Goal: Task Accomplishment & Management: Manage account settings

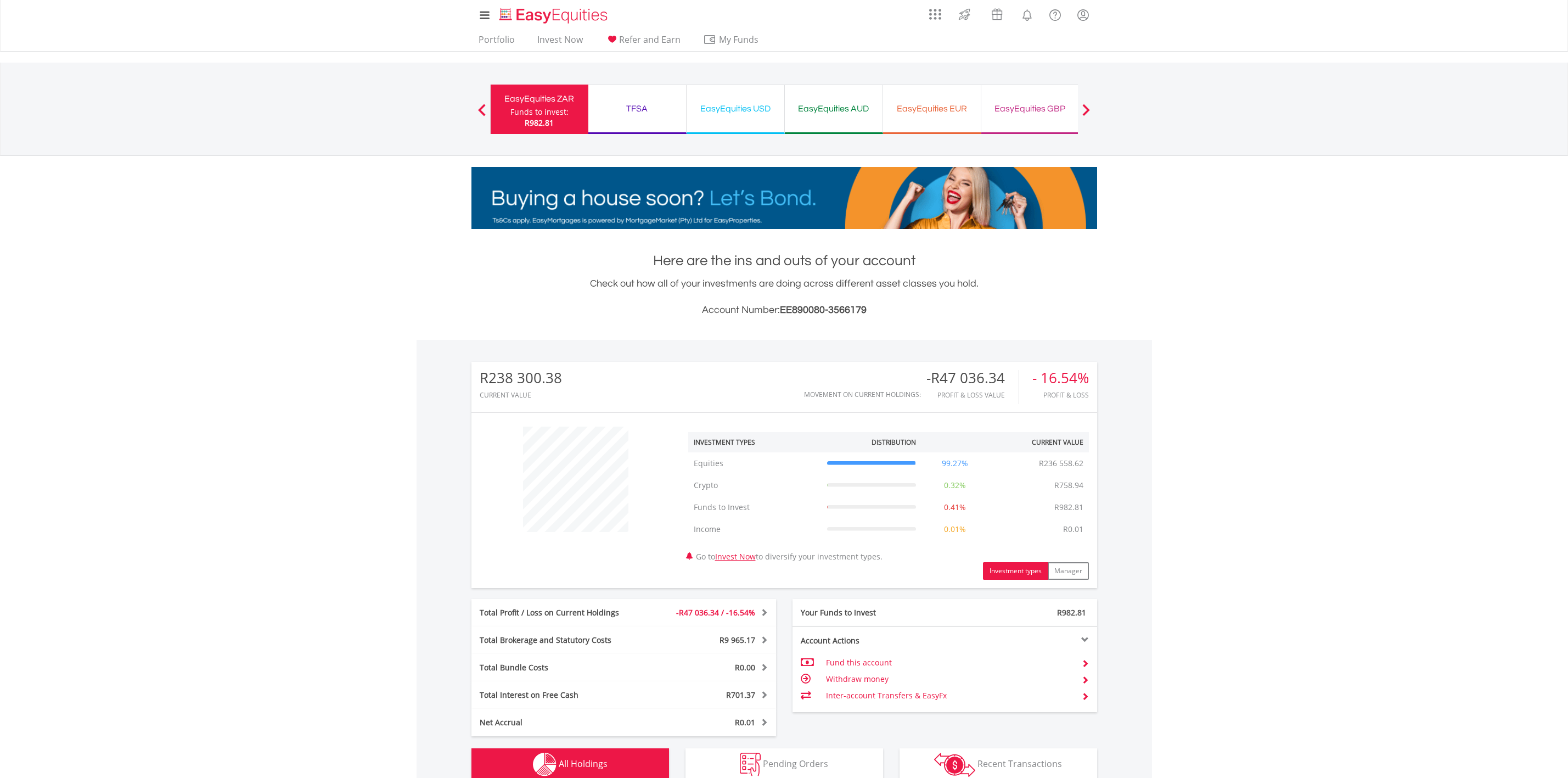
scroll to position [941, 0]
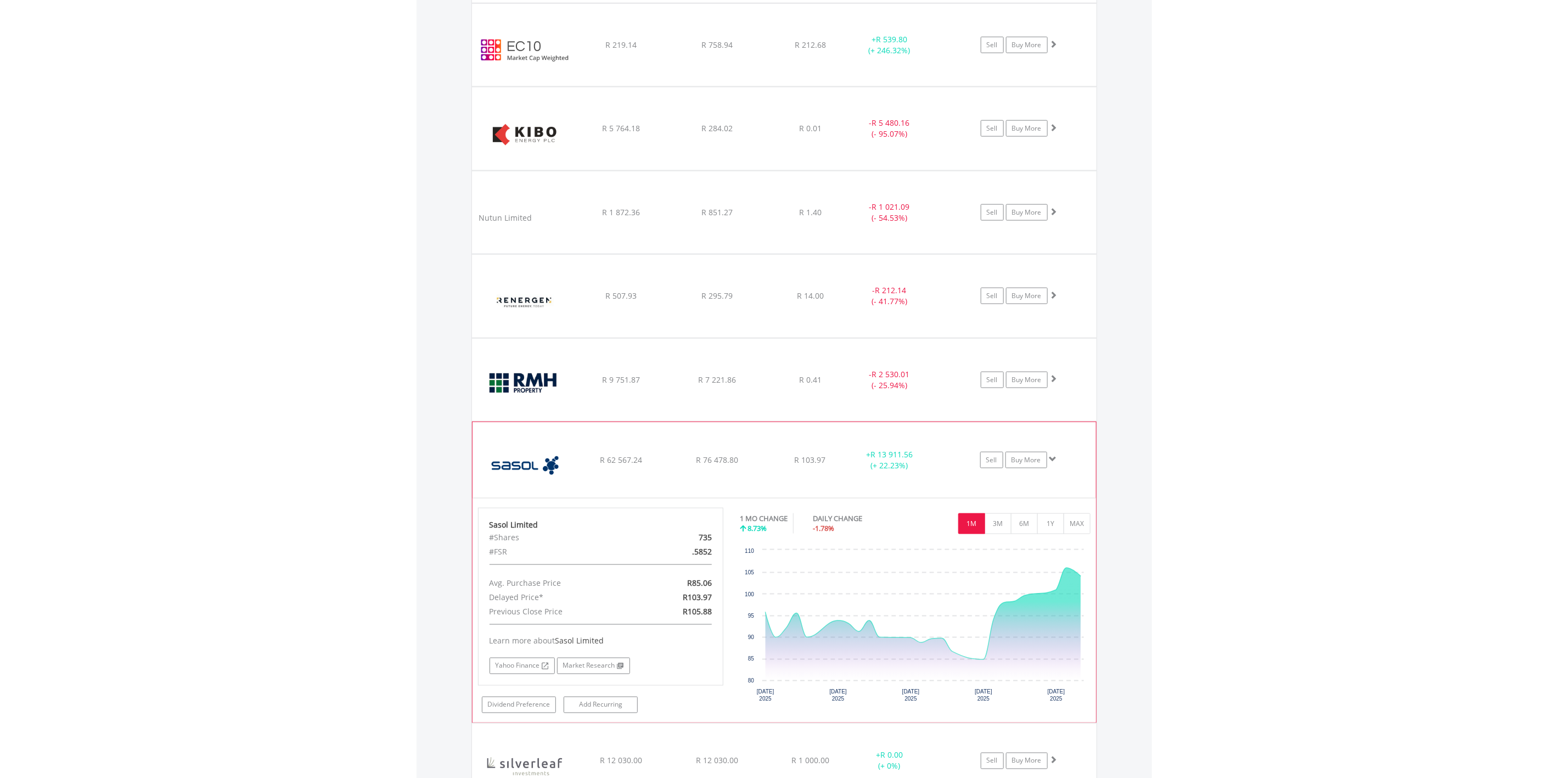
click at [937, 56] on div "+ R 13 911.56 (+ 22.23%)" at bounding box center [904, 45] width 110 height 22
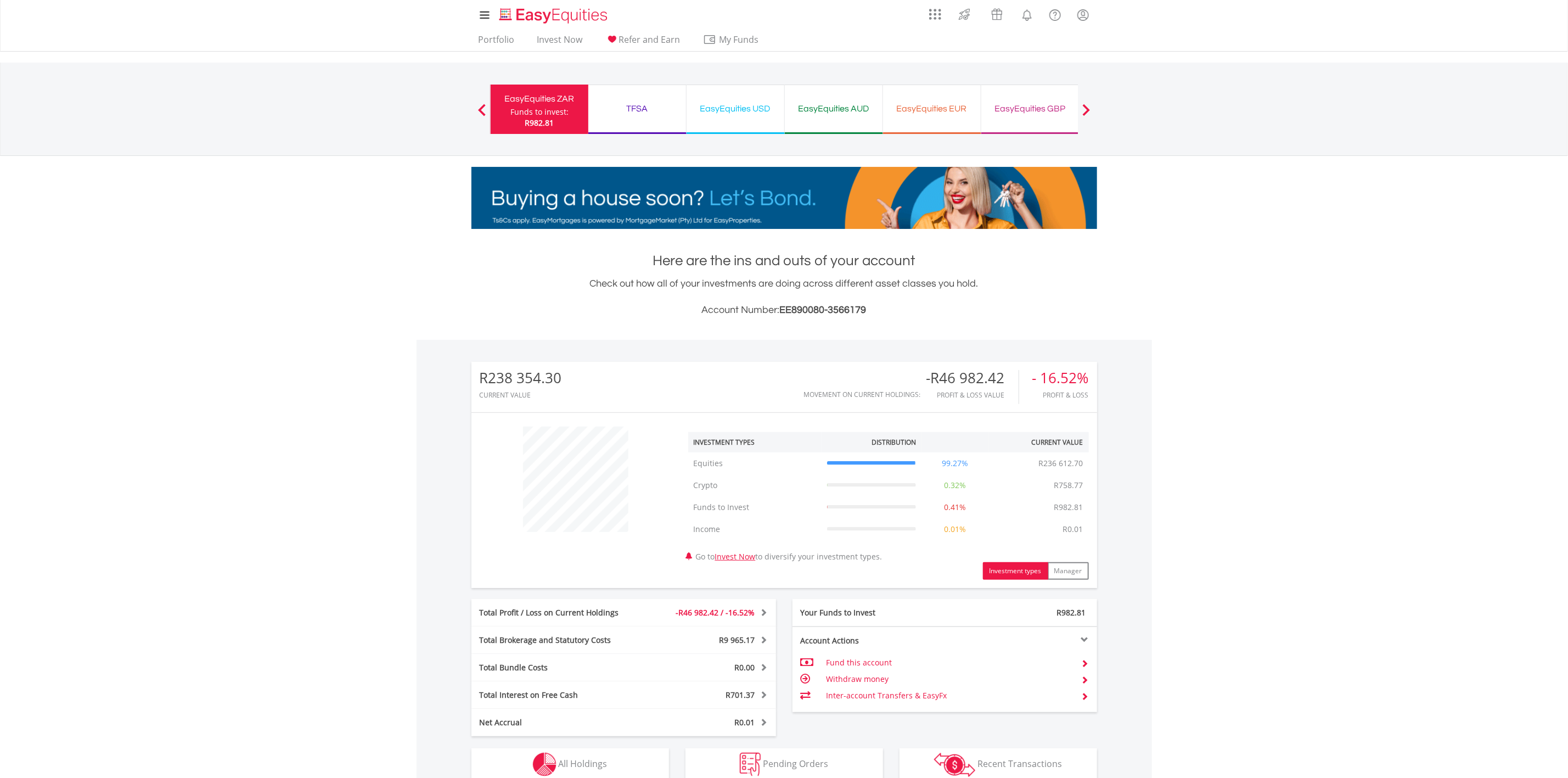
scroll to position [105, 209]
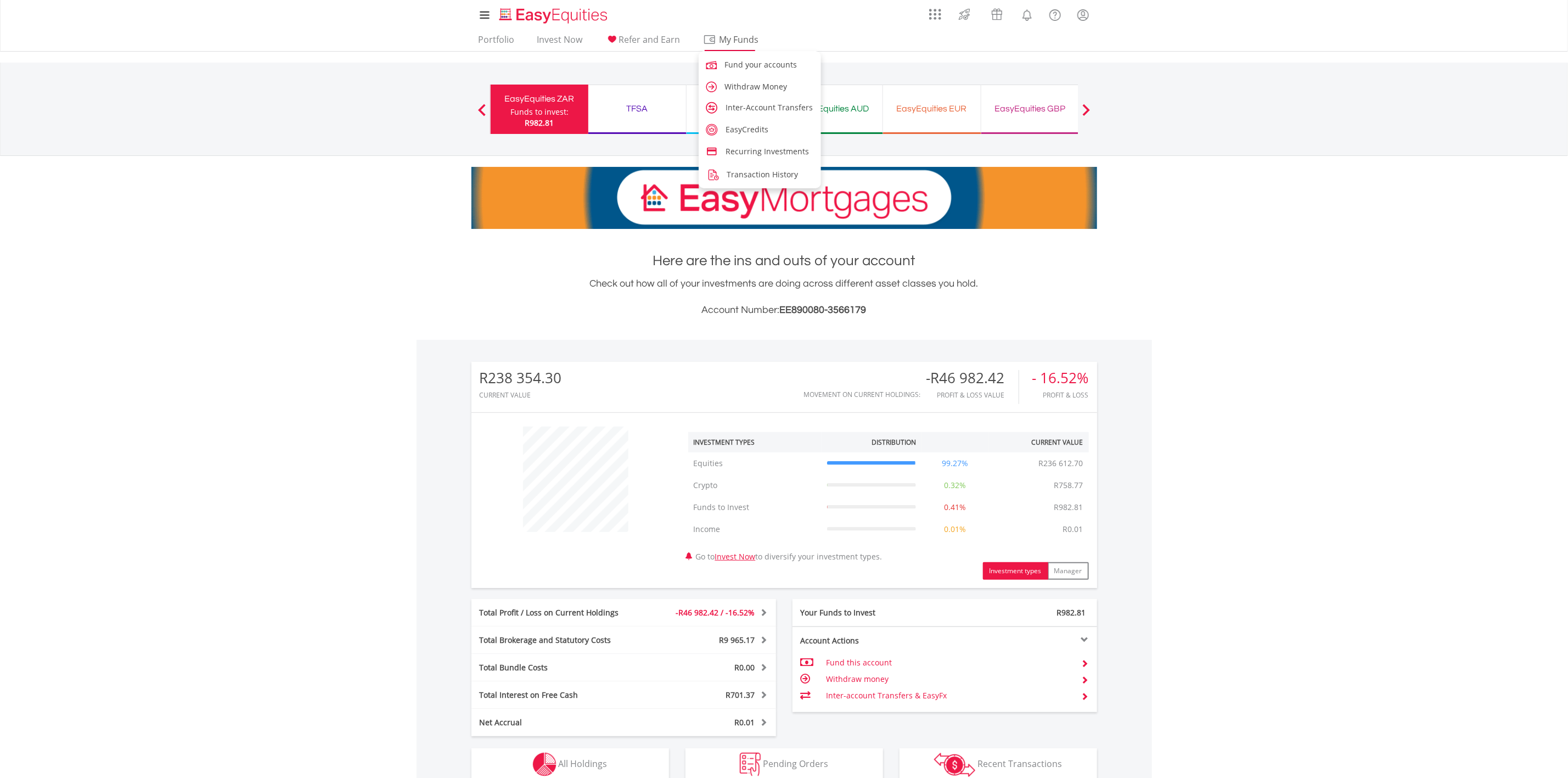
click at [734, 35] on span "My Funds" at bounding box center [739, 39] width 72 height 14
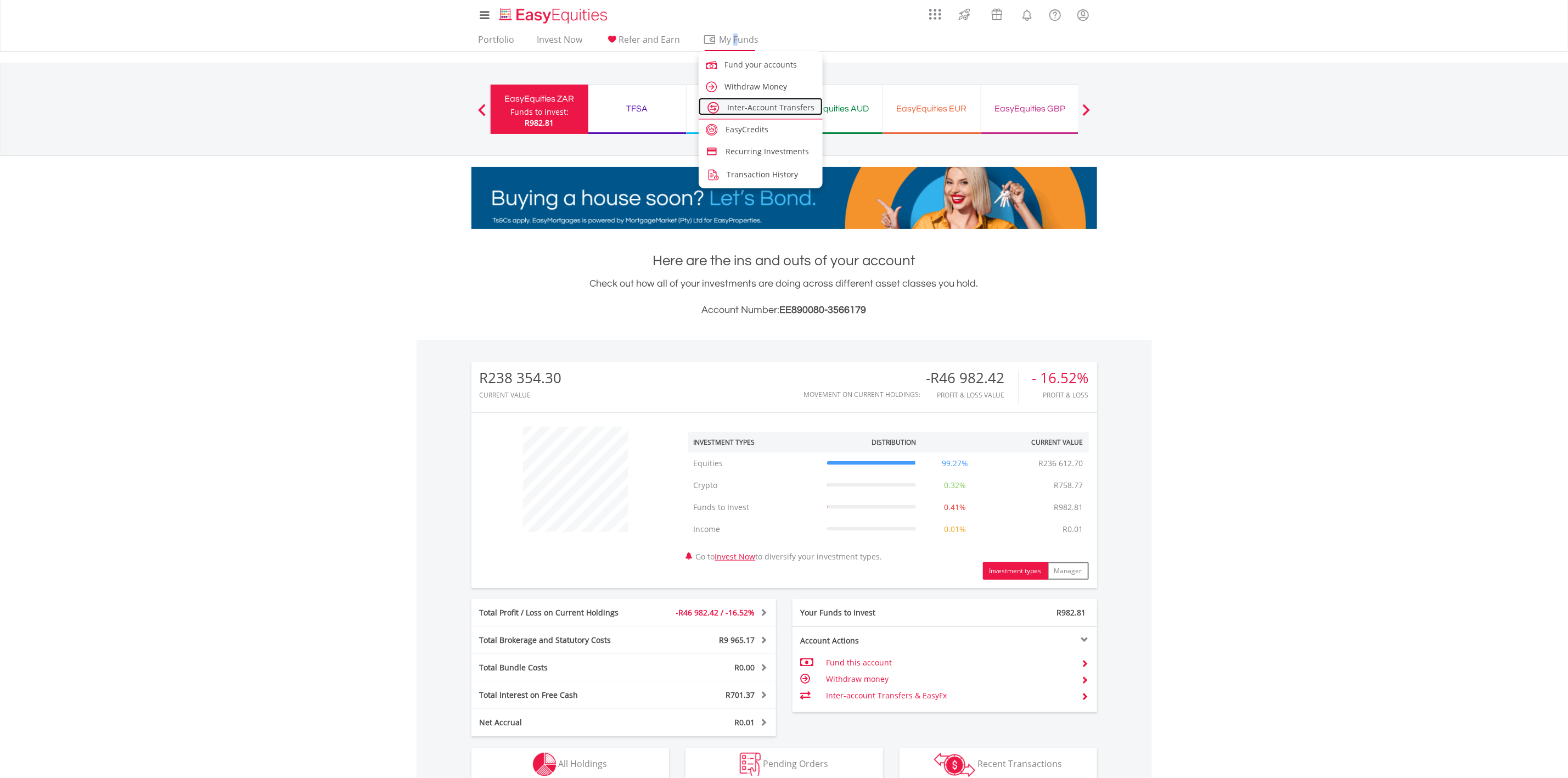
click at [748, 111] on span "Inter-Account Transfers" at bounding box center [771, 107] width 87 height 10
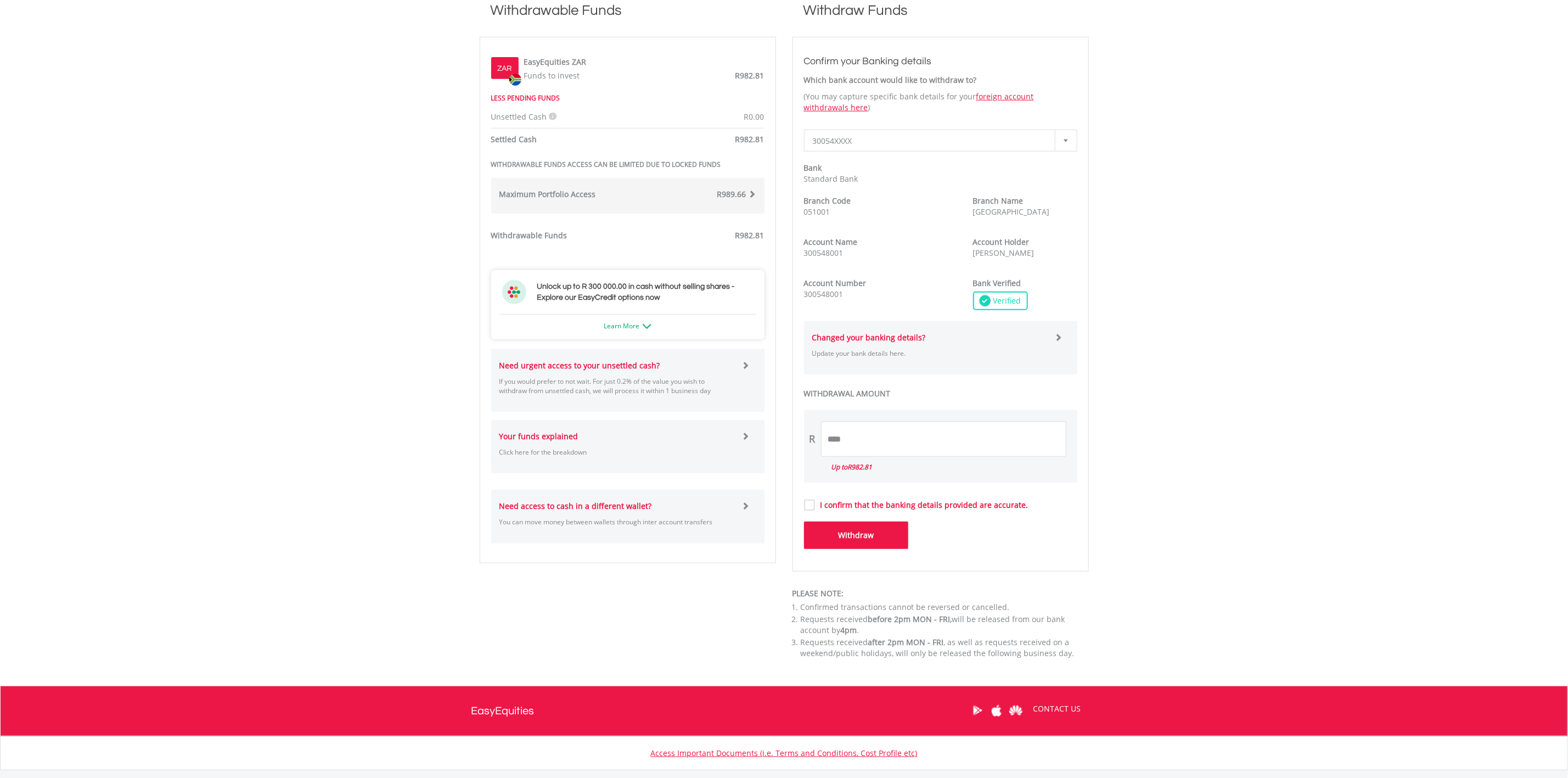
scroll to position [247, 0]
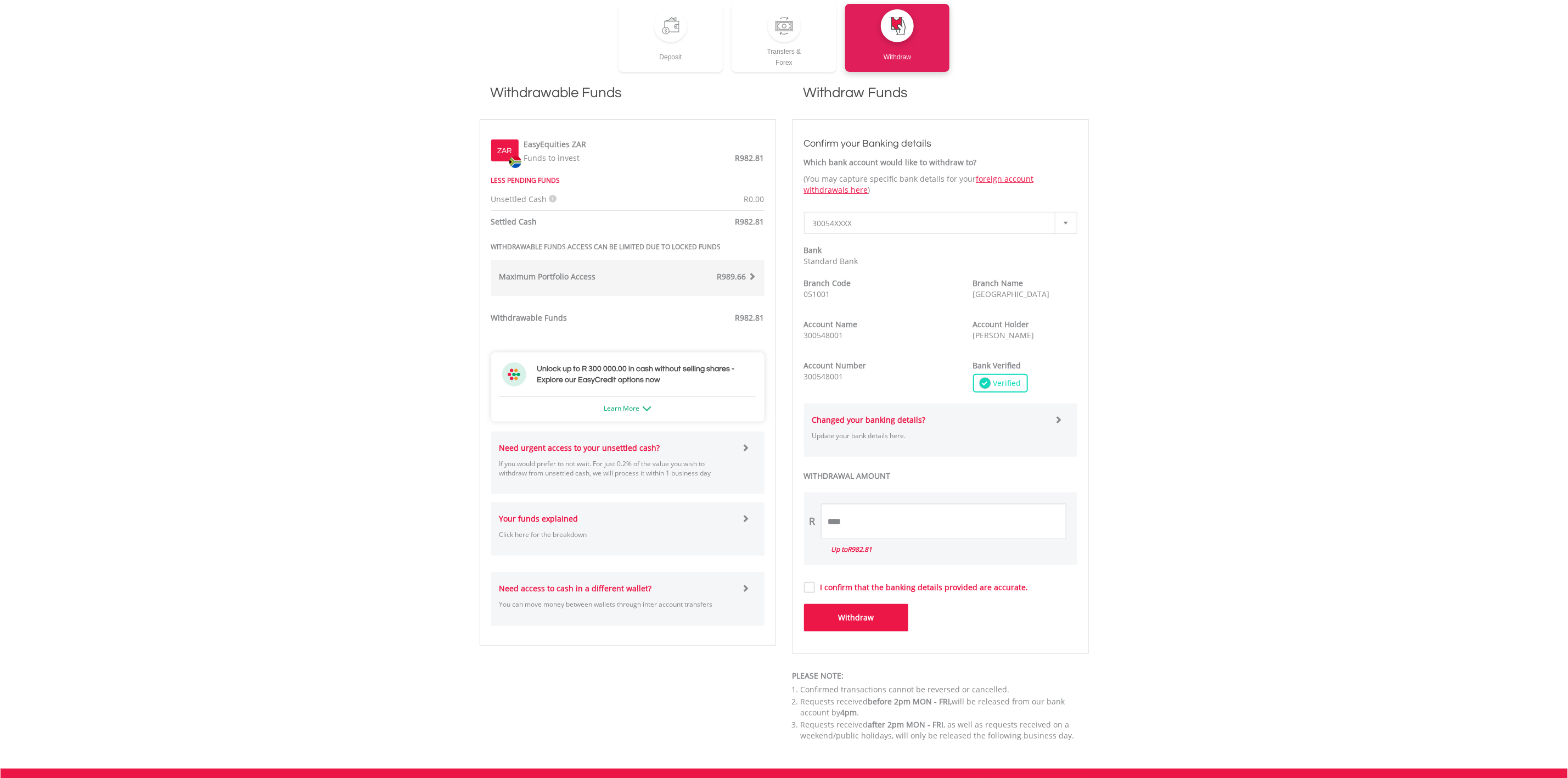
click at [555, 197] on icon at bounding box center [553, 199] width 8 height 8
click at [690, 206] on div "ZAR EasyEquities ZAR Funds to invest R982.81 LESS PENDING FUNDS Unsettled Cash …" at bounding box center [628, 382] width 273 height 503
click at [741, 444] on span at bounding box center [745, 447] width 8 height 8
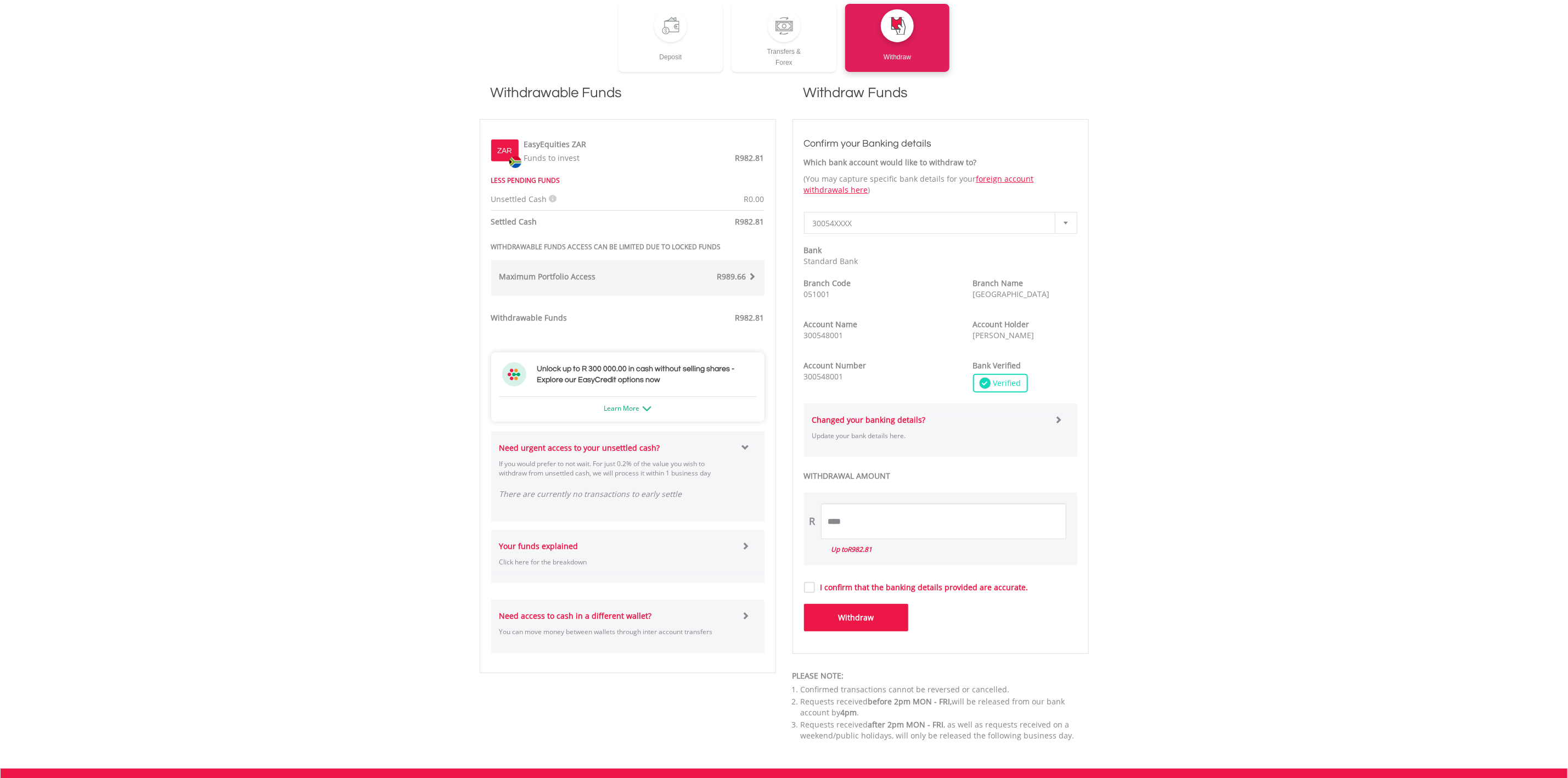
click at [745, 549] on span at bounding box center [745, 546] width 8 height 8
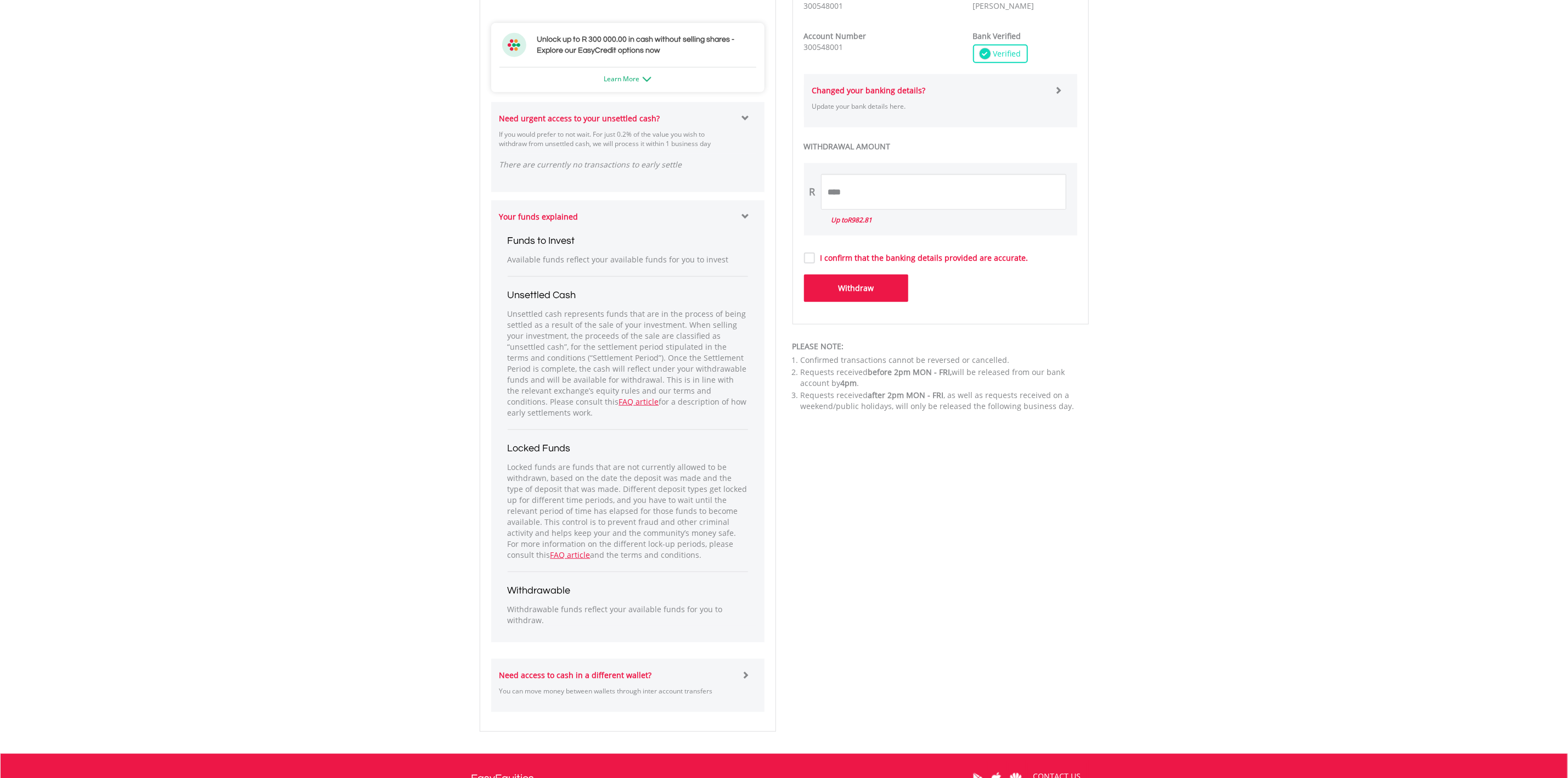
scroll to position [659, 0]
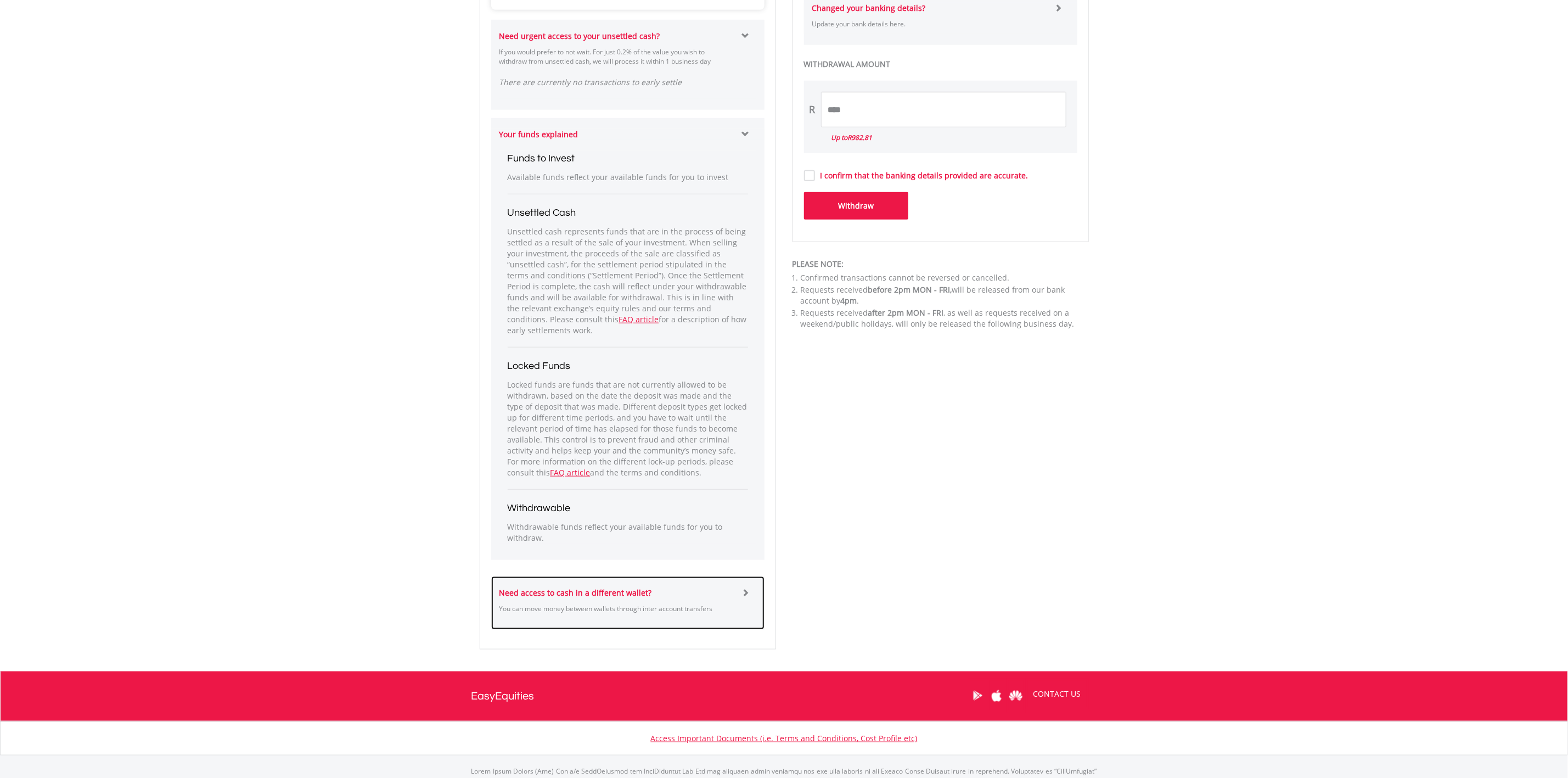
click at [743, 598] on div at bounding box center [752, 603] width 23 height 31
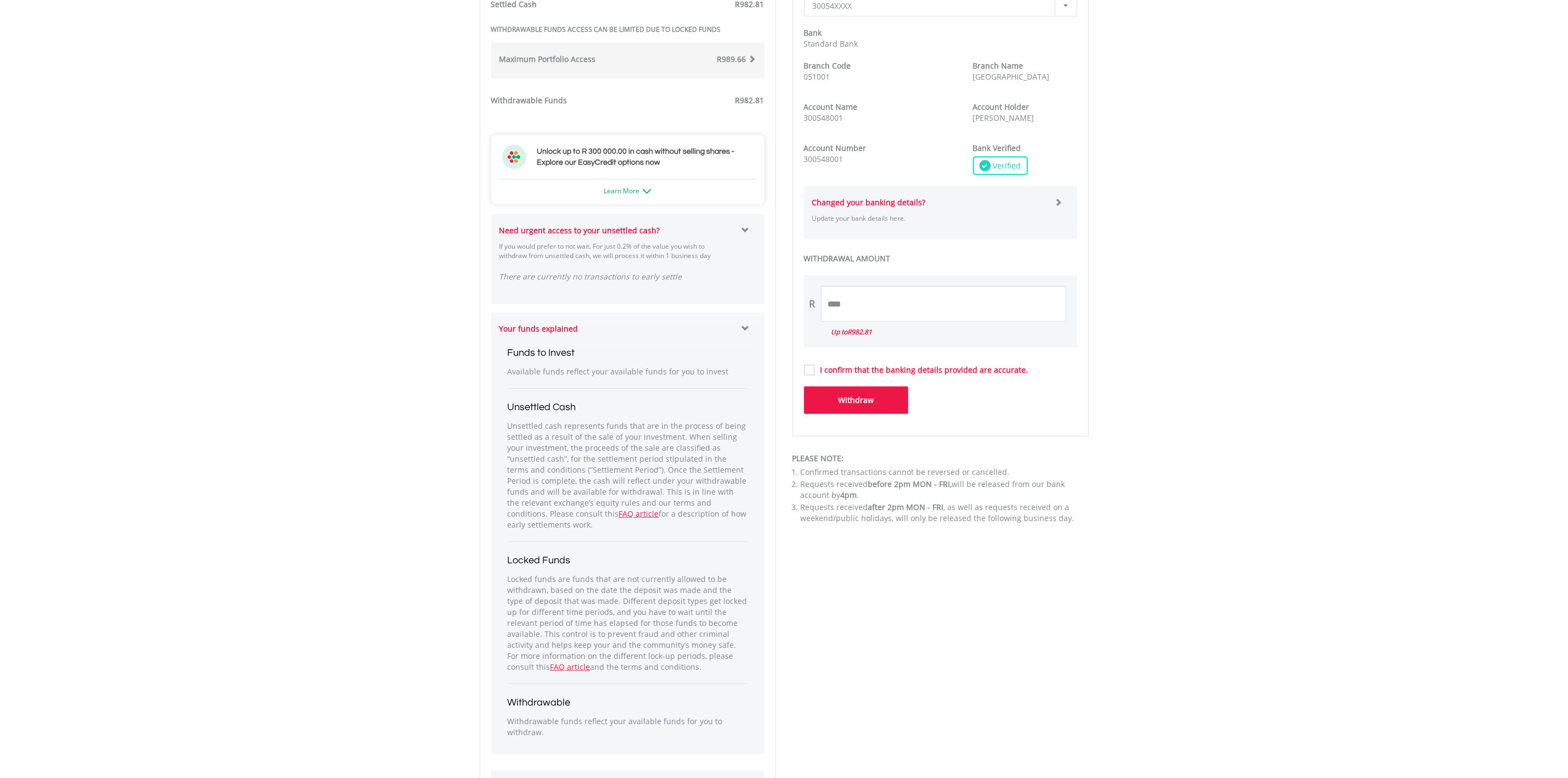
scroll to position [135, 0]
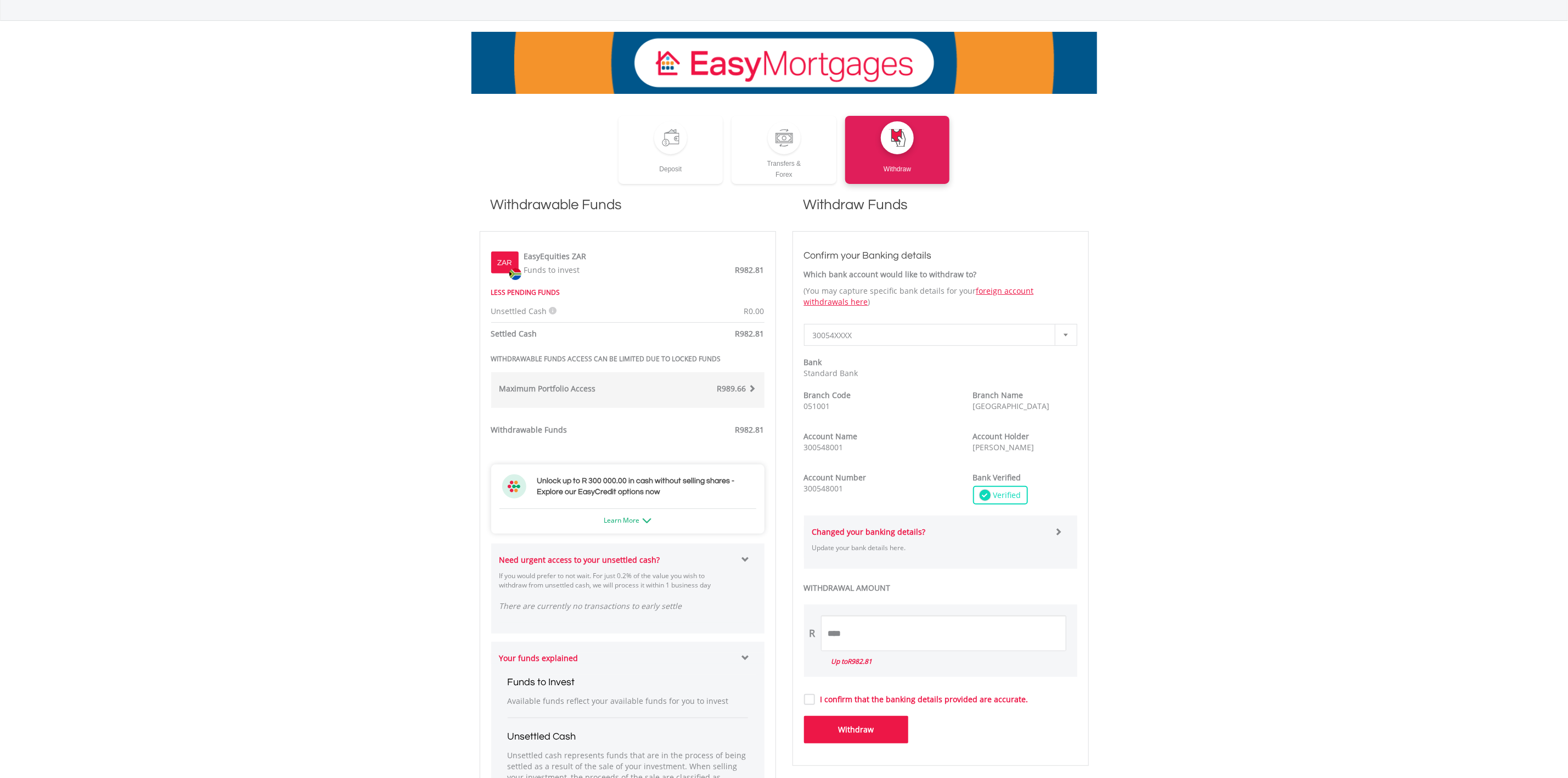
drag, startPoint x: 663, startPoint y: 516, endPoint x: 650, endPoint y: 514, distance: 13.2
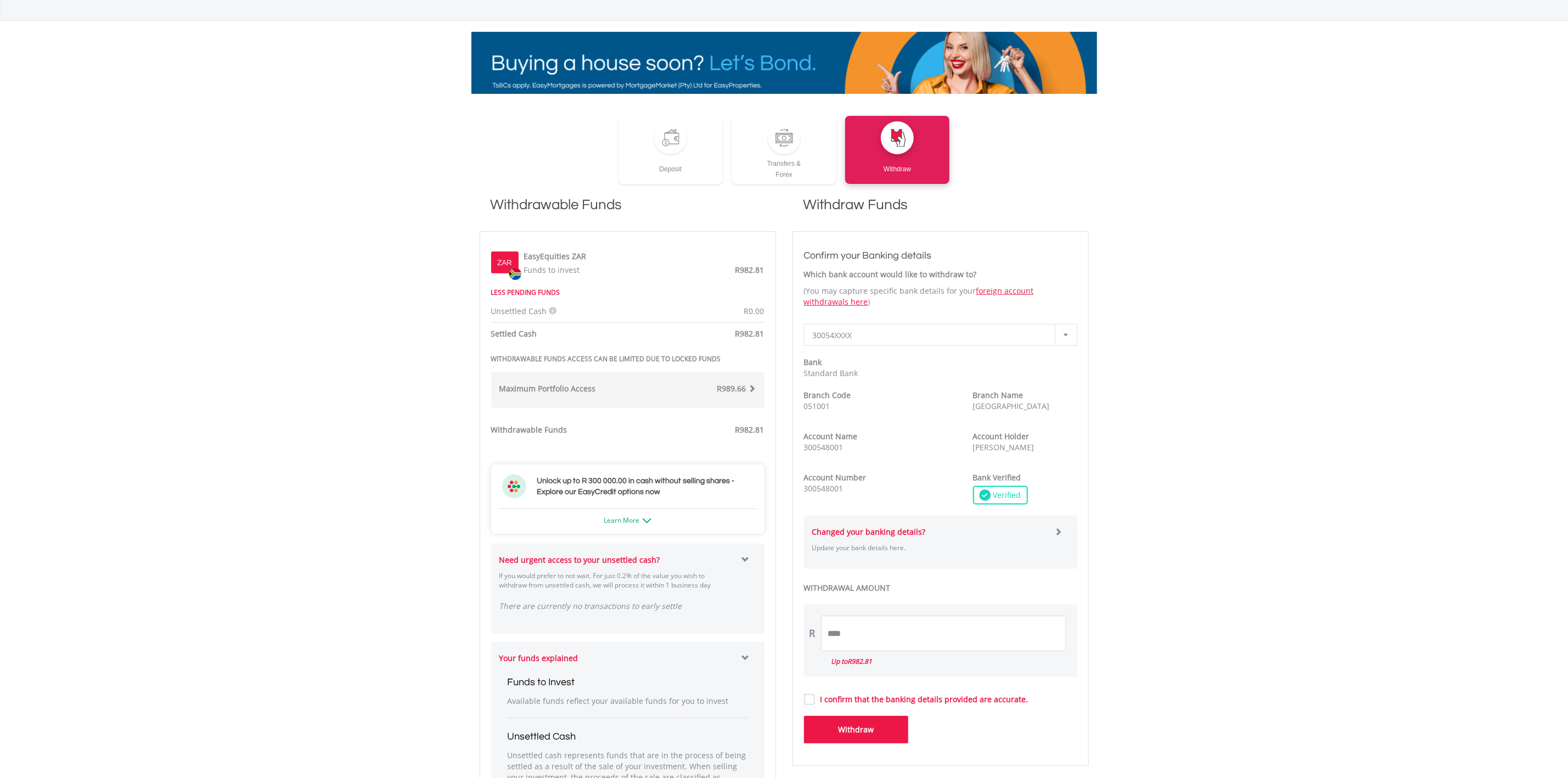
click at [662, 514] on div "Learn More" at bounding box center [628, 517] width 257 height 17
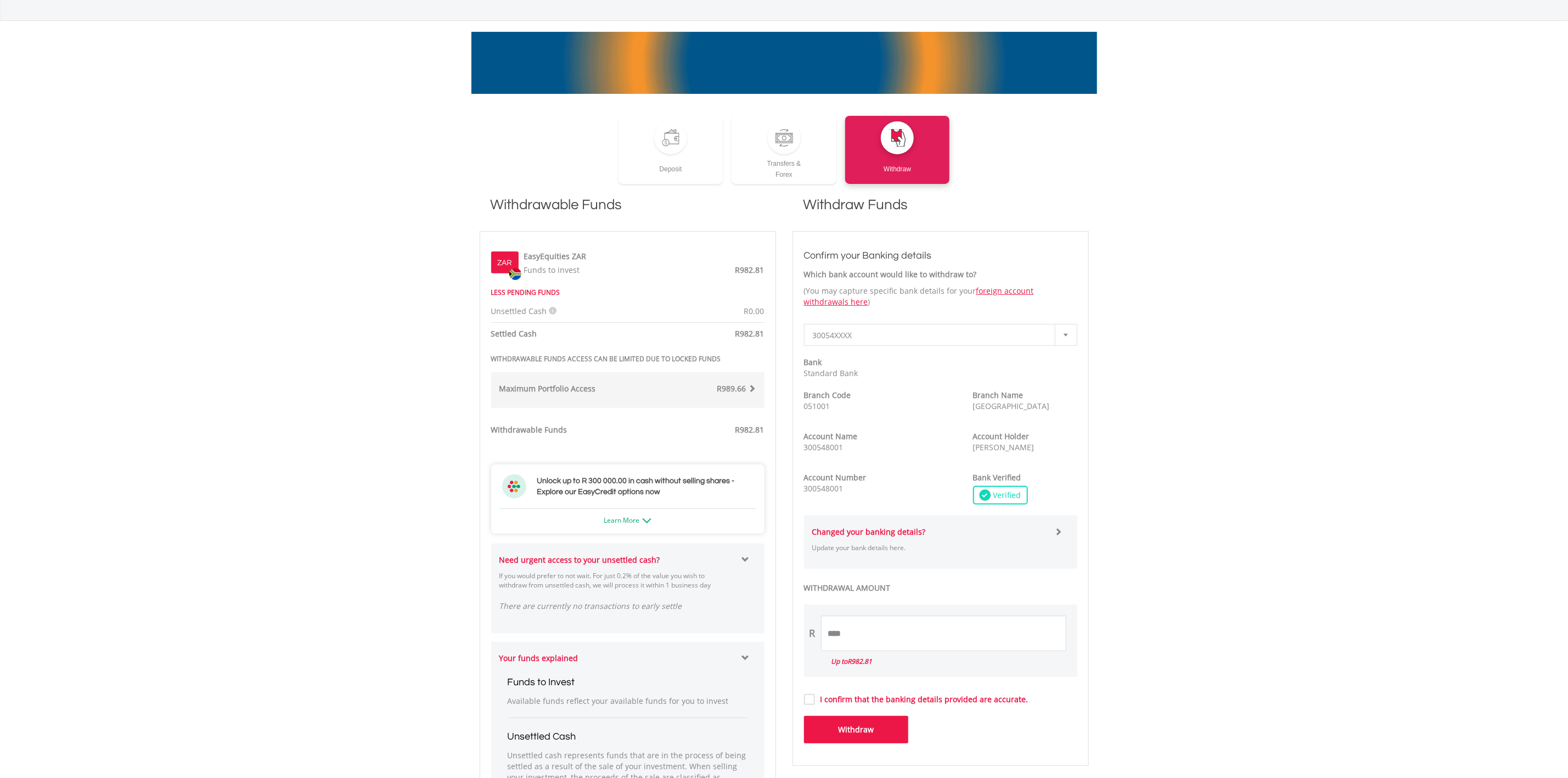
click at [639, 514] on div "Learn More" at bounding box center [628, 517] width 257 height 17
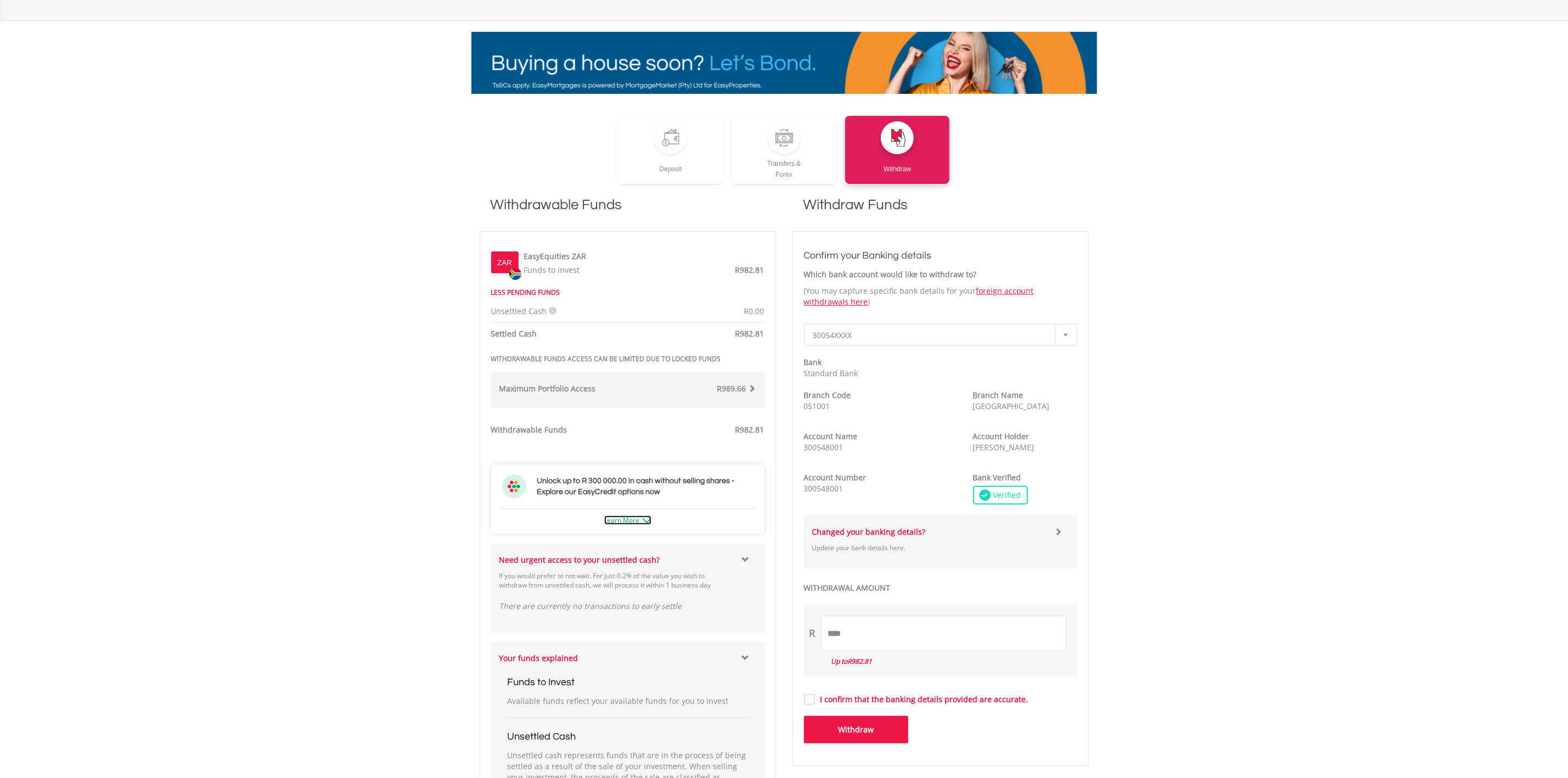
click at [638, 522] on link "Learn More" at bounding box center [628, 520] width 47 height 9
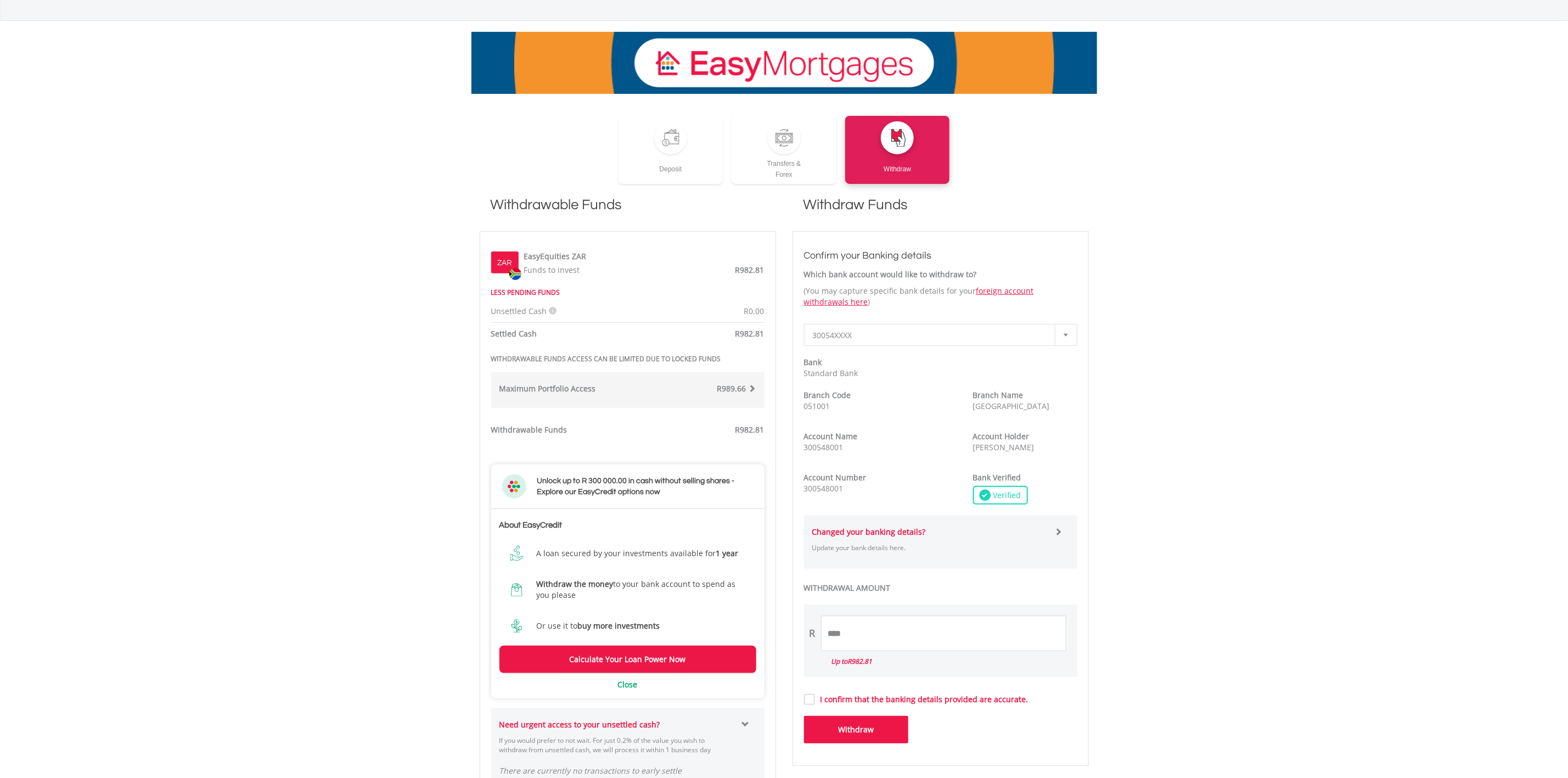
click at [598, 586] on b "Withdraw the money" at bounding box center [575, 584] width 77 height 10
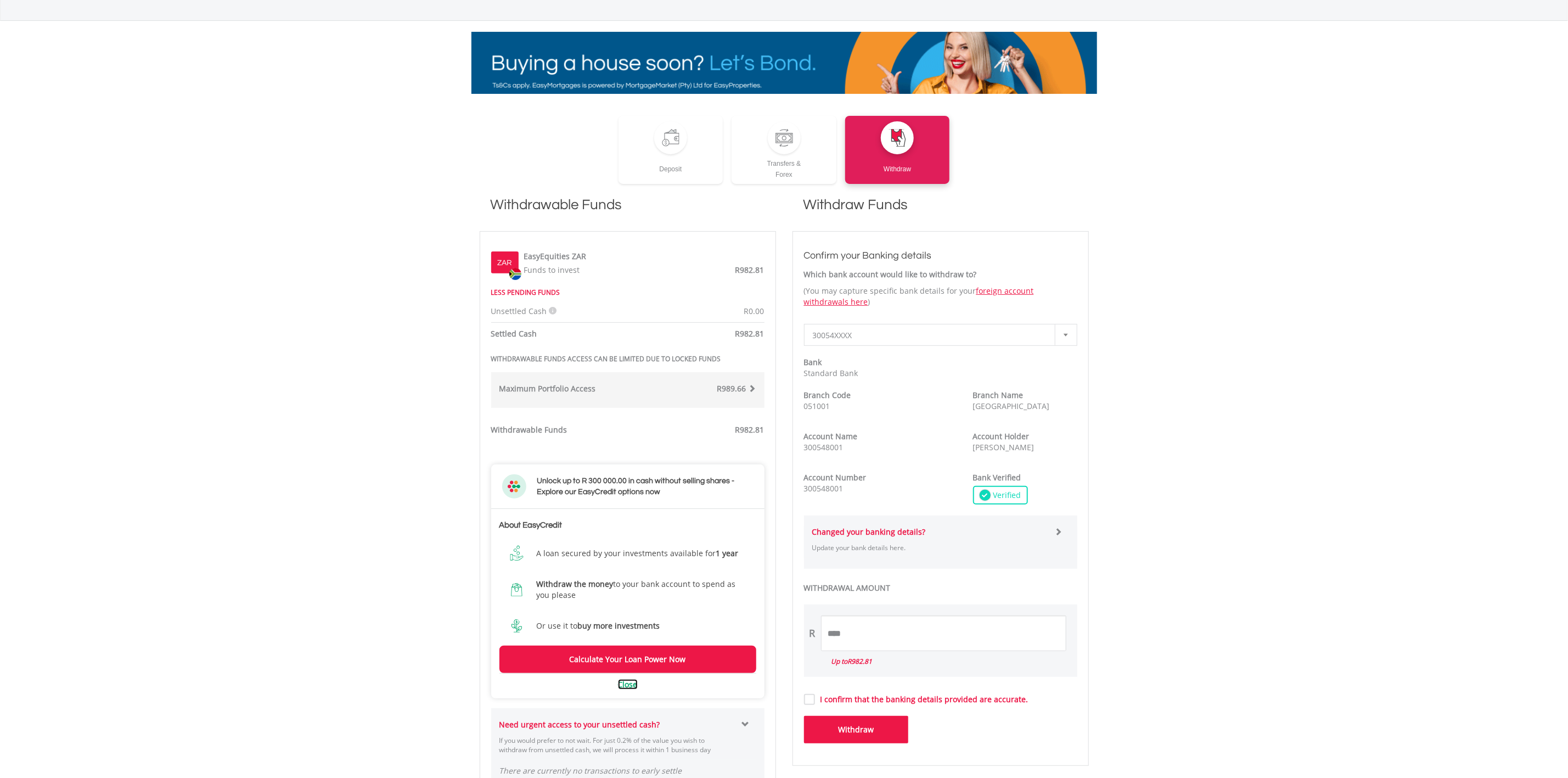
click at [625, 686] on link "Close" at bounding box center [628, 685] width 20 height 10
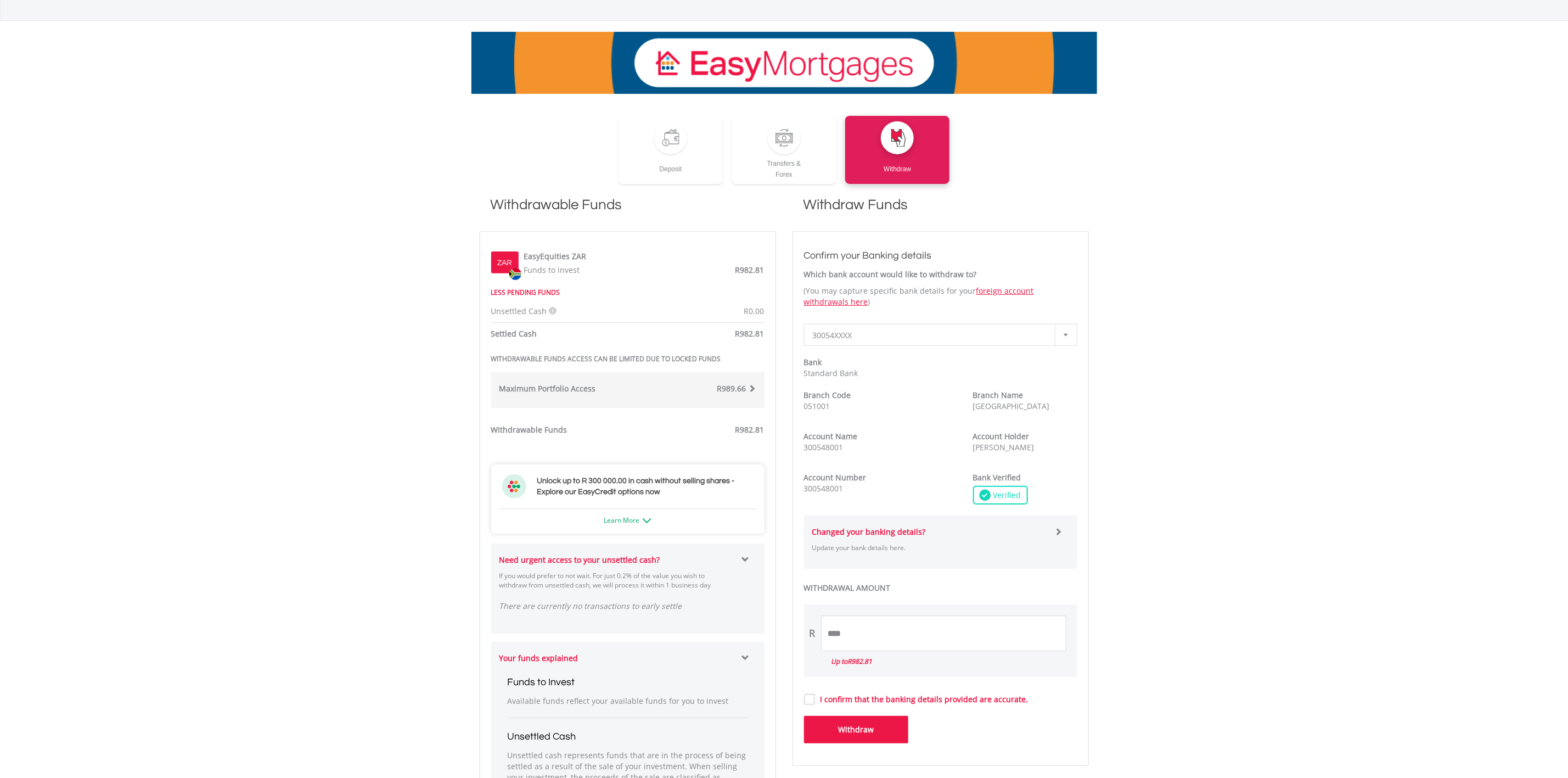
click at [738, 389] on span "R989.66" at bounding box center [732, 389] width 29 height 10
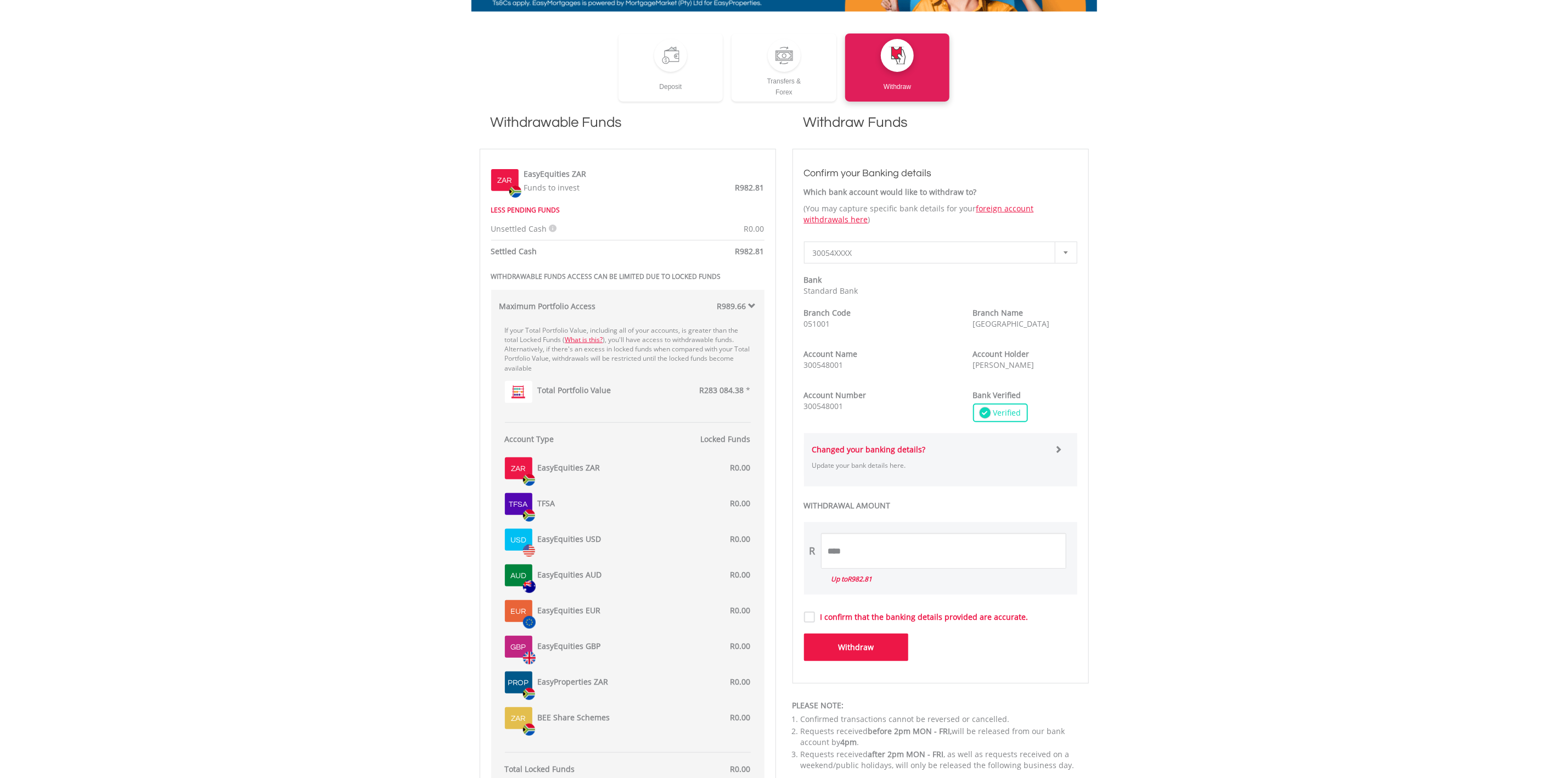
scroll to position [299, 0]
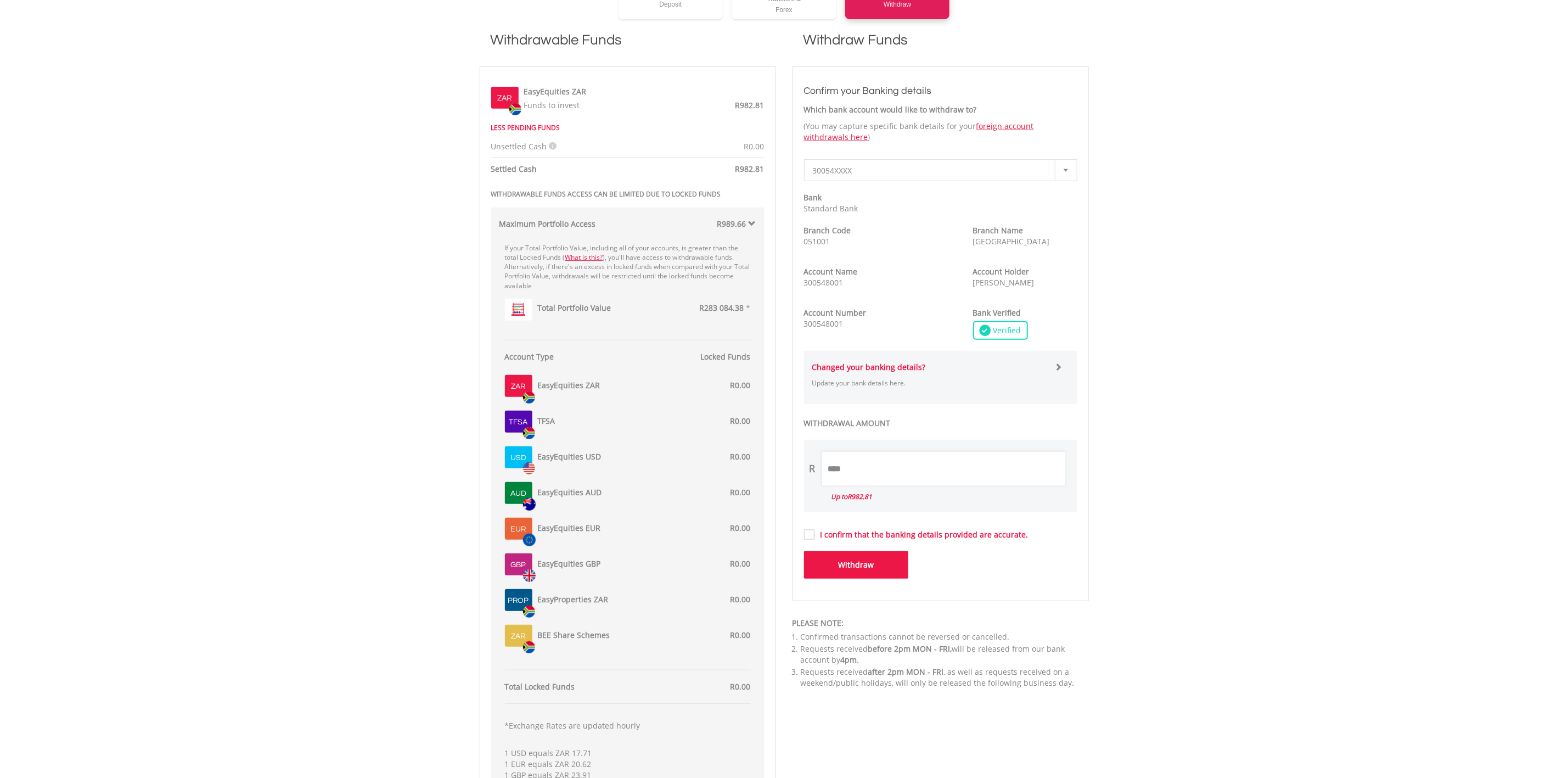
click at [587, 381] on label "EasyEquities ZAR" at bounding box center [569, 385] width 63 height 11
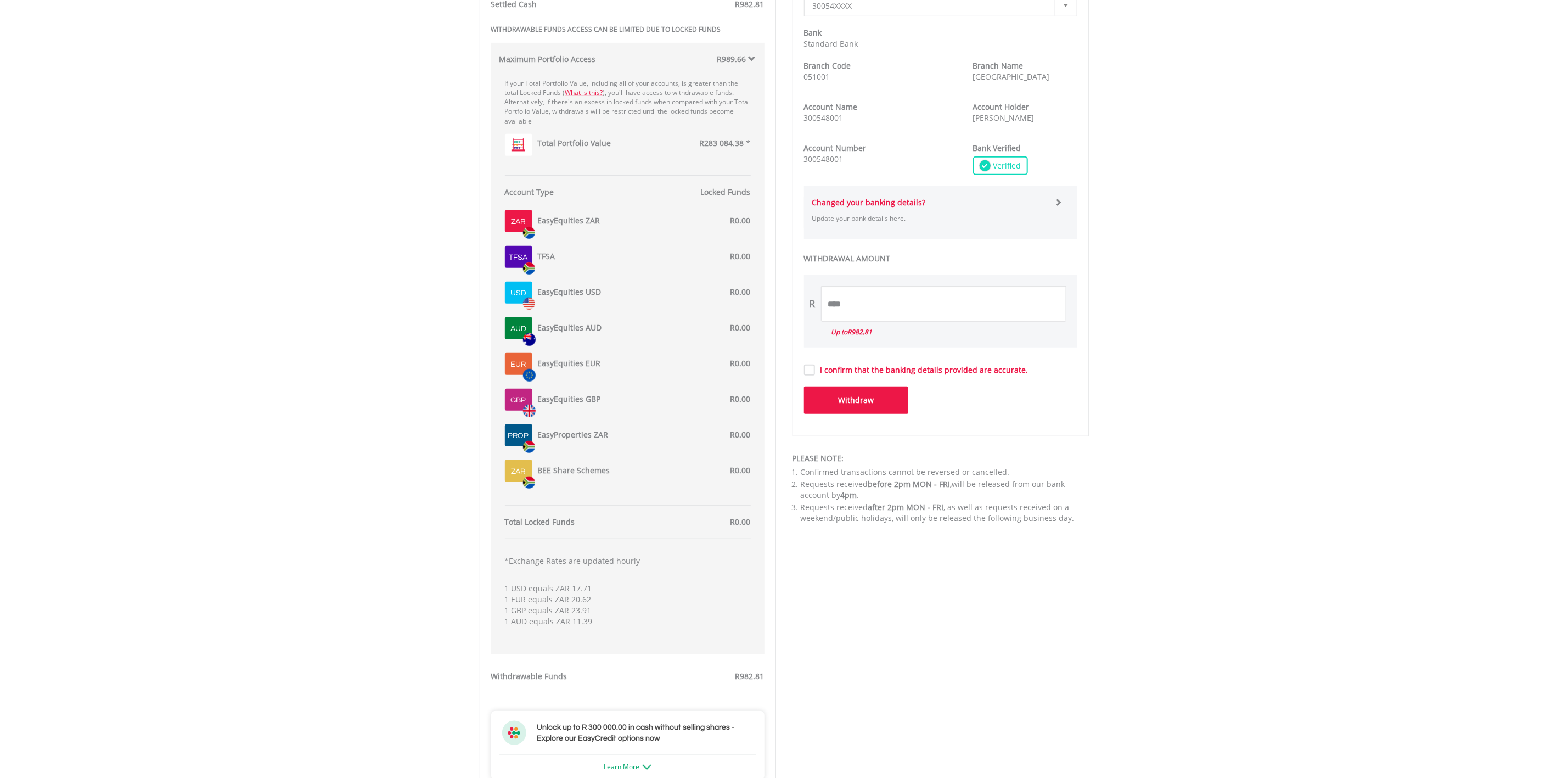
scroll to position [547, 0]
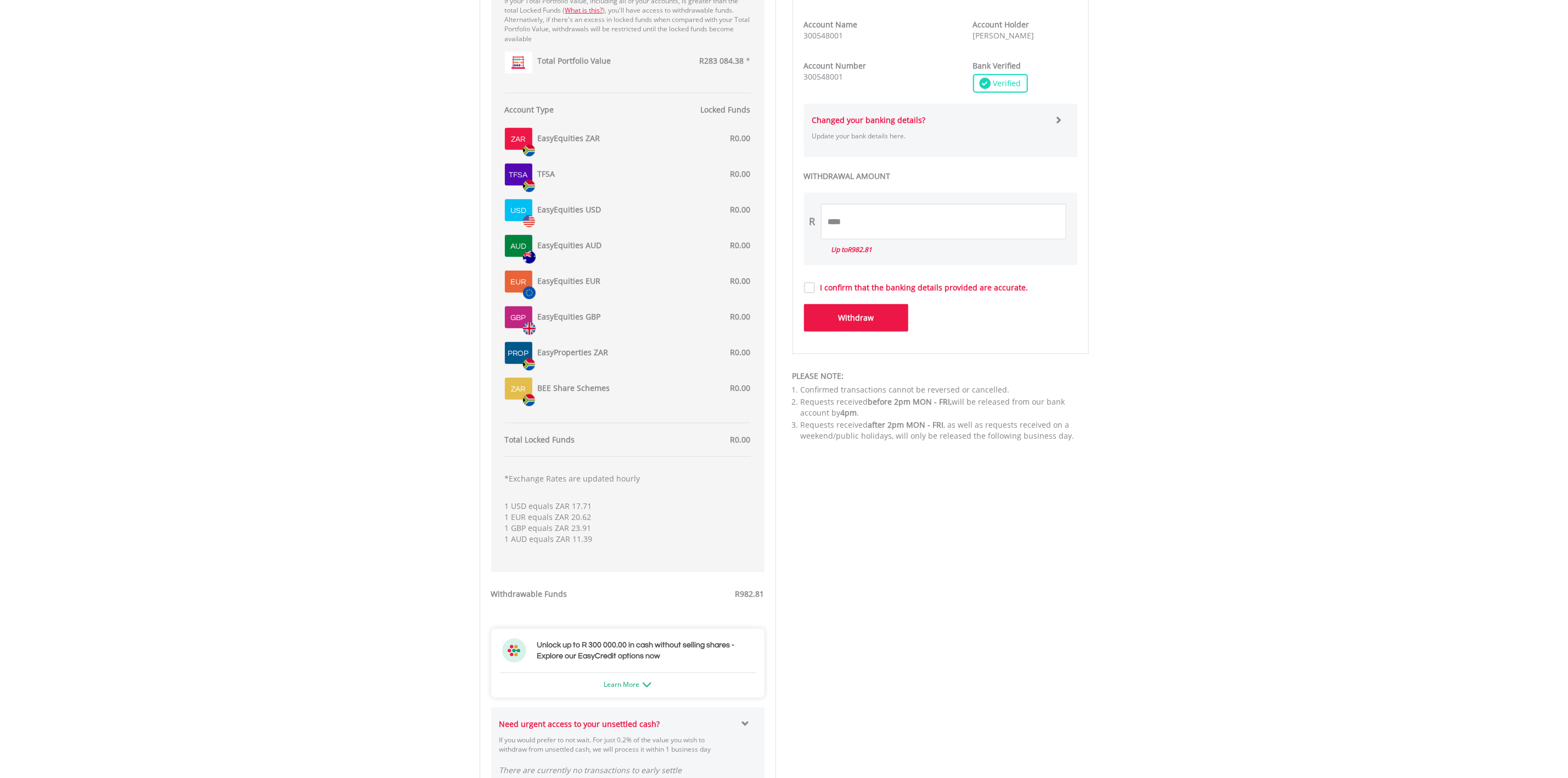
click at [594, 534] on div "*Exchange Rates are updated hourly 1 USD equals ZAR 17.71 1 EUR equals ZAR 20.6…" at bounding box center [628, 514] width 246 height 93
click at [749, 594] on span "R982.81" at bounding box center [750, 594] width 29 height 10
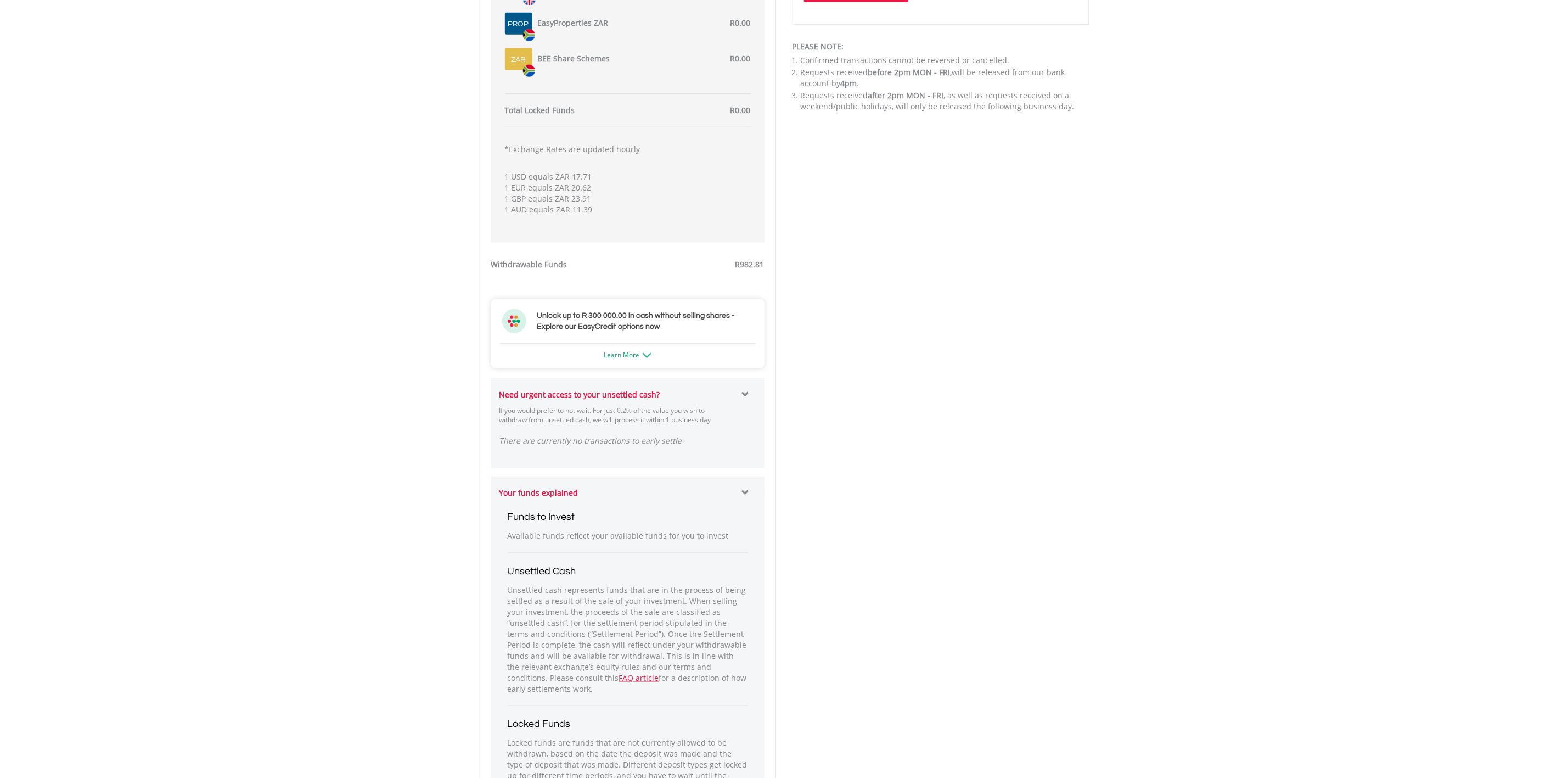
scroll to position [1288, 0]
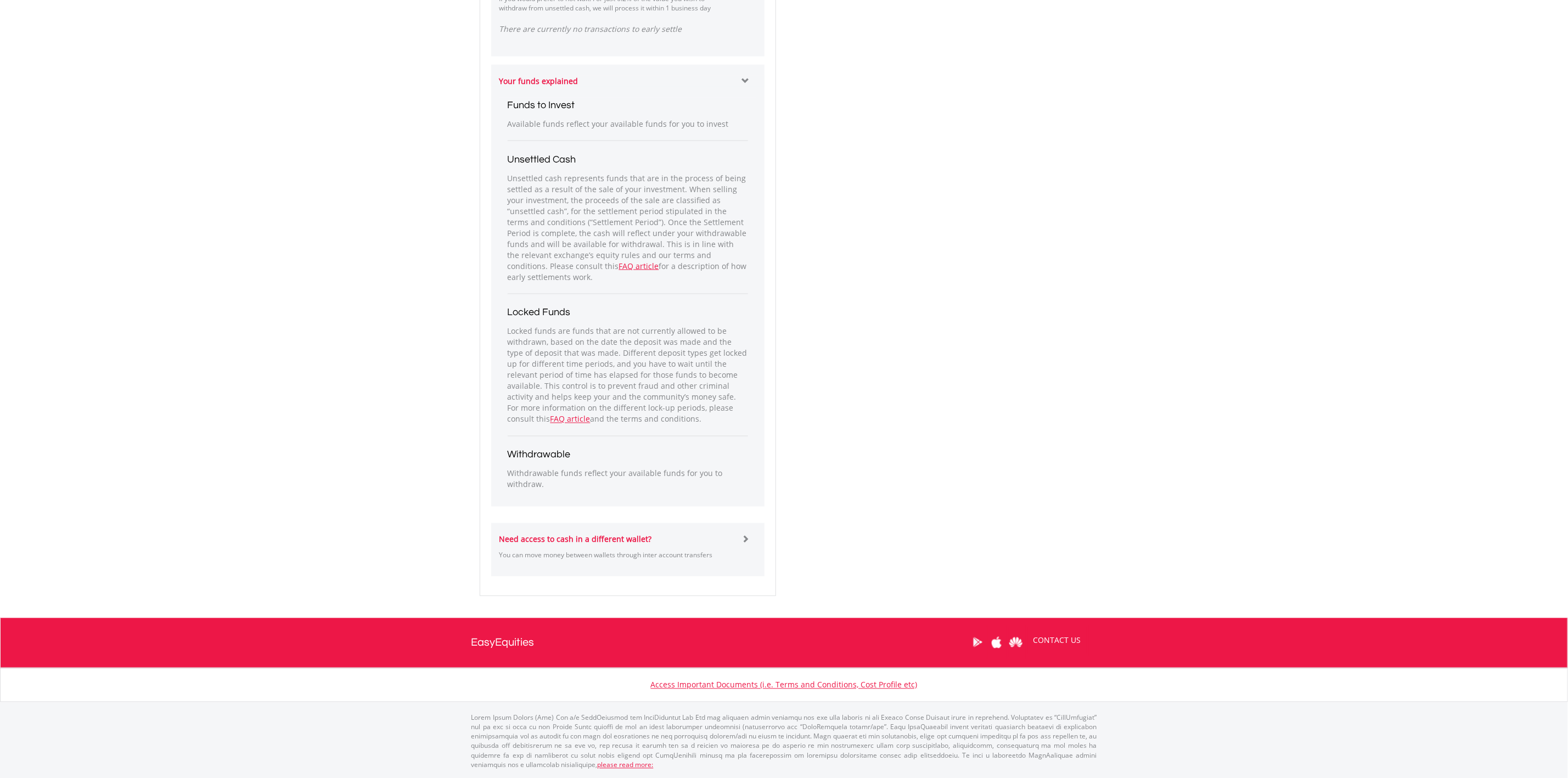
click at [549, 159] on h3 "Unsettled Cash" at bounding box center [628, 160] width 240 height 15
drag, startPoint x: 549, startPoint y: 159, endPoint x: 553, endPoint y: 152, distance: 8.1
click at [549, 158] on h3 "Unsettled Cash" at bounding box center [628, 160] width 240 height 15
click at [551, 460] on h3 "Withdrawable" at bounding box center [628, 455] width 240 height 15
click at [573, 544] on strong "Need access to cash in a different wallet?" at bounding box center [576, 540] width 153 height 10
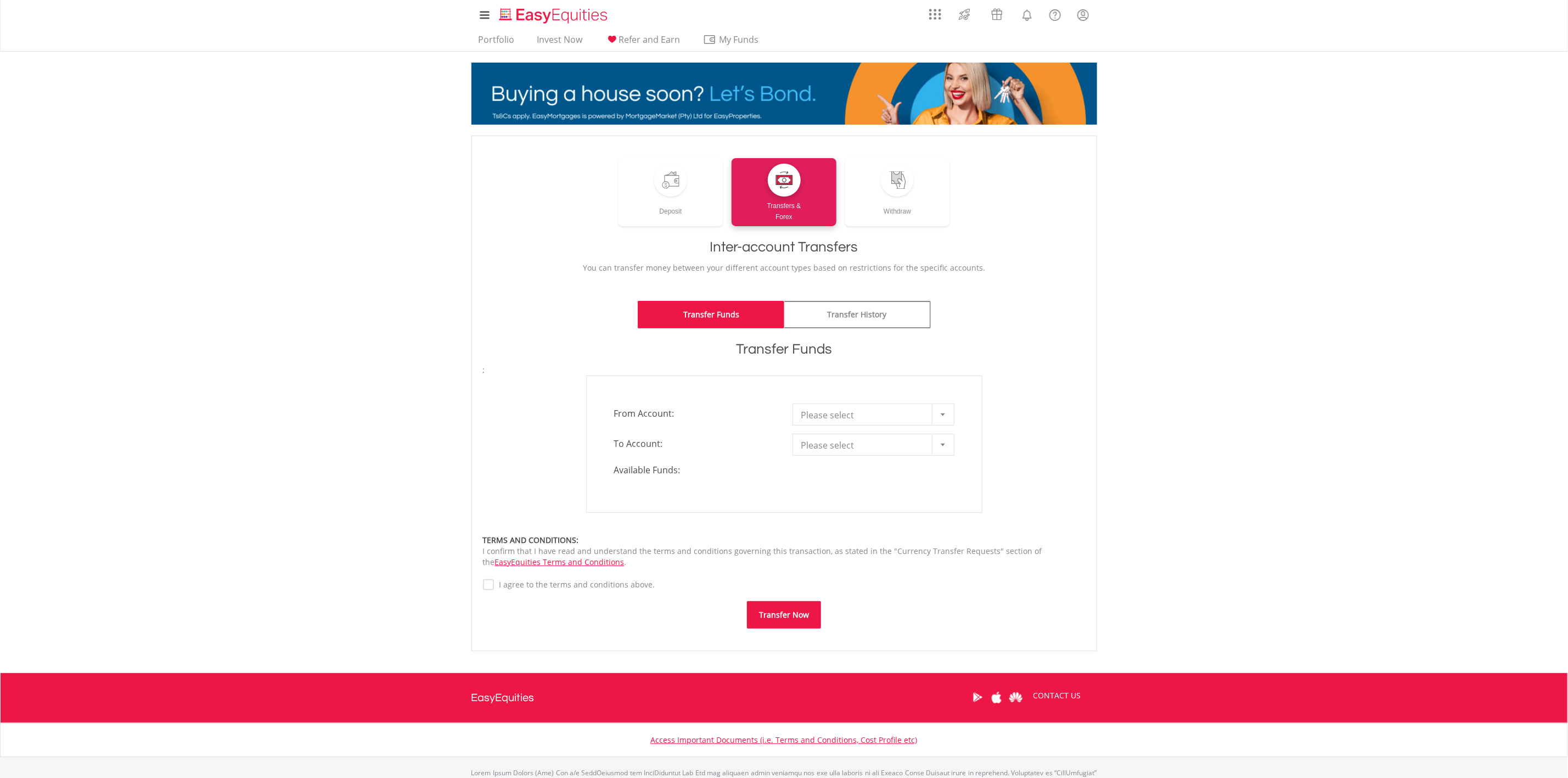
click at [829, 414] on span "Please select" at bounding box center [865, 415] width 128 height 22
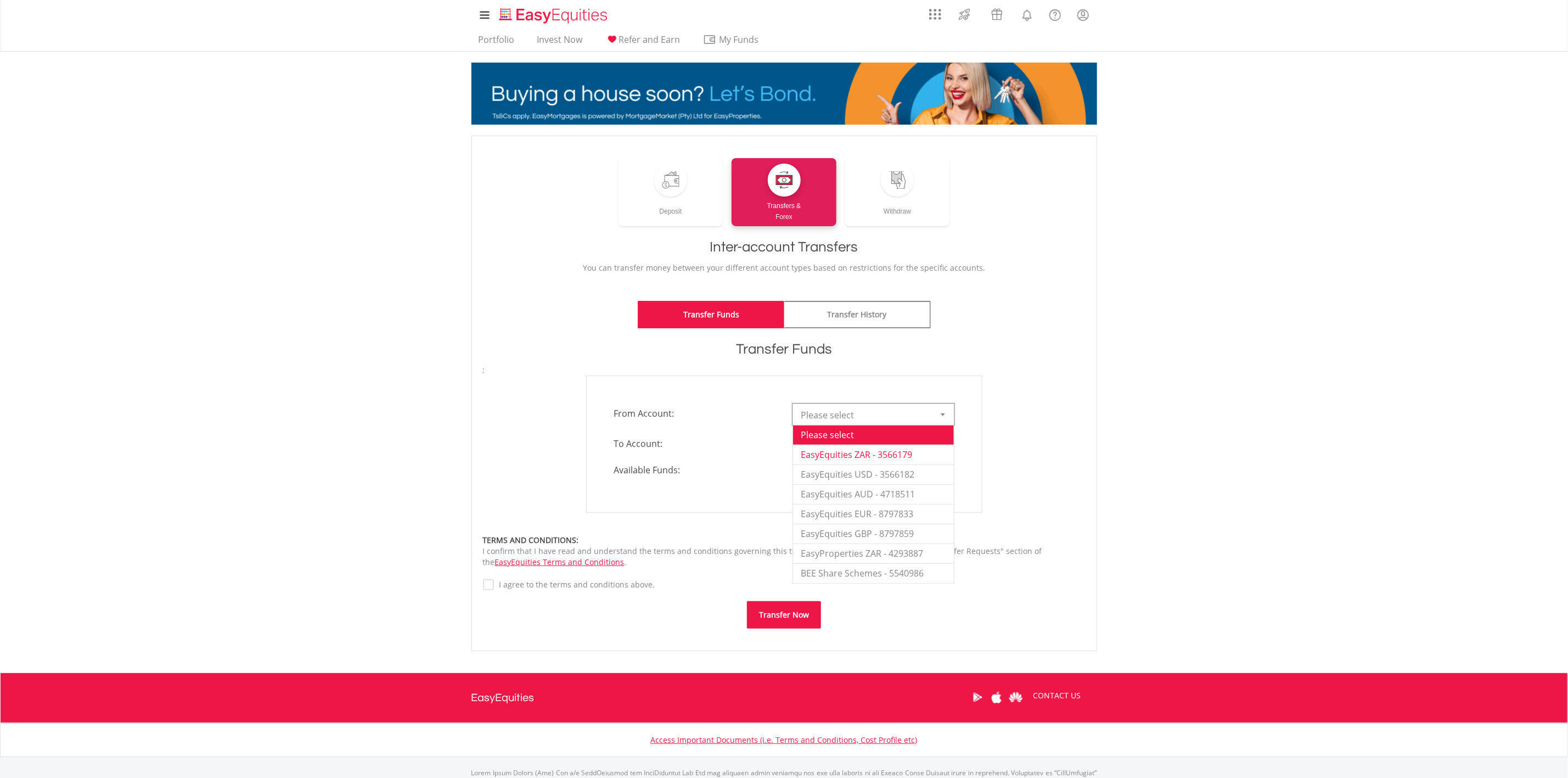
click at [820, 455] on li "EasyEquities ZAR - 3566179" at bounding box center [873, 454] width 161 height 20
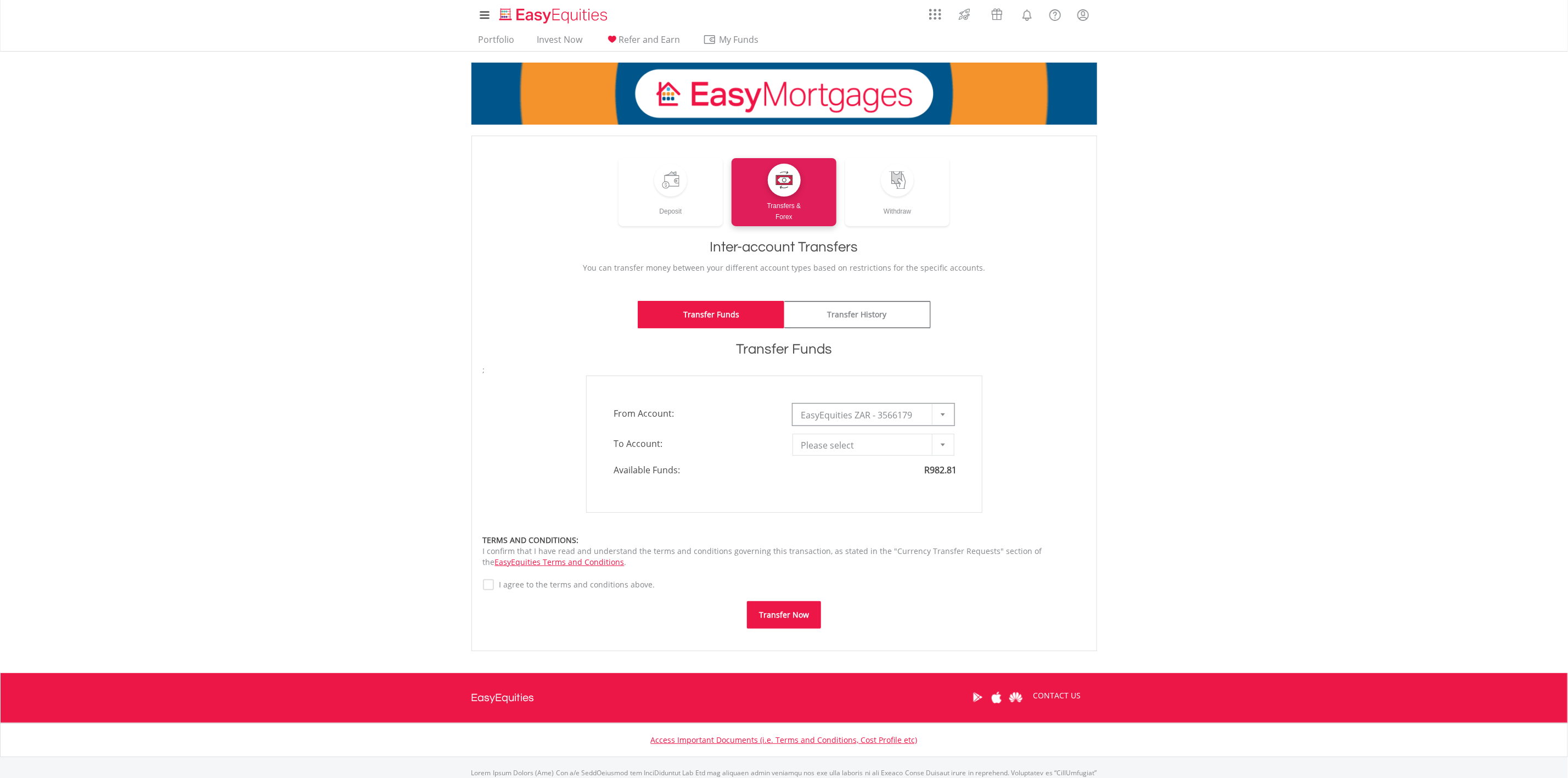
click at [838, 438] on span "Please select" at bounding box center [865, 445] width 128 height 22
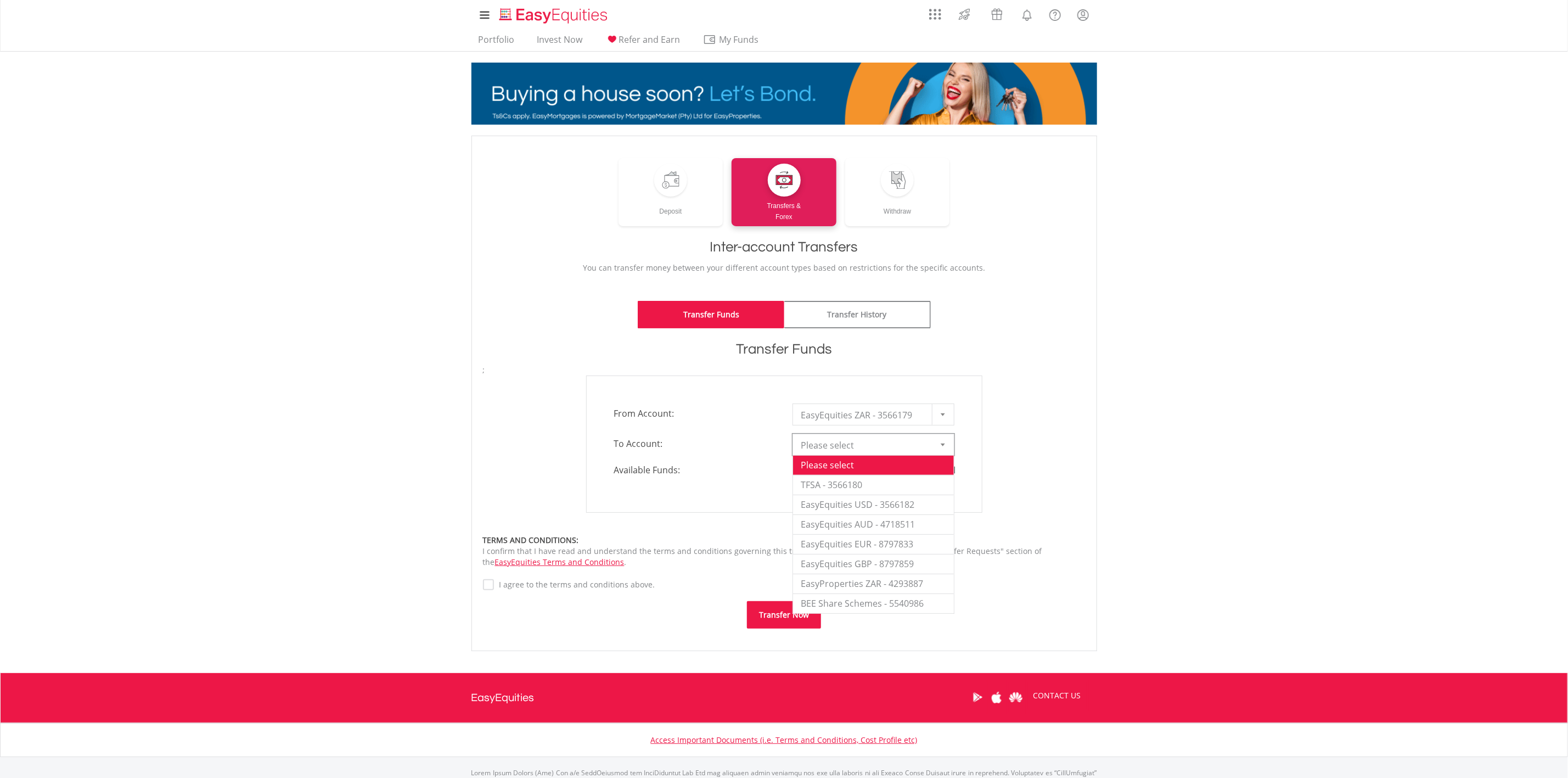
click at [1002, 535] on form "**********" at bounding box center [784, 496] width 603 height 264
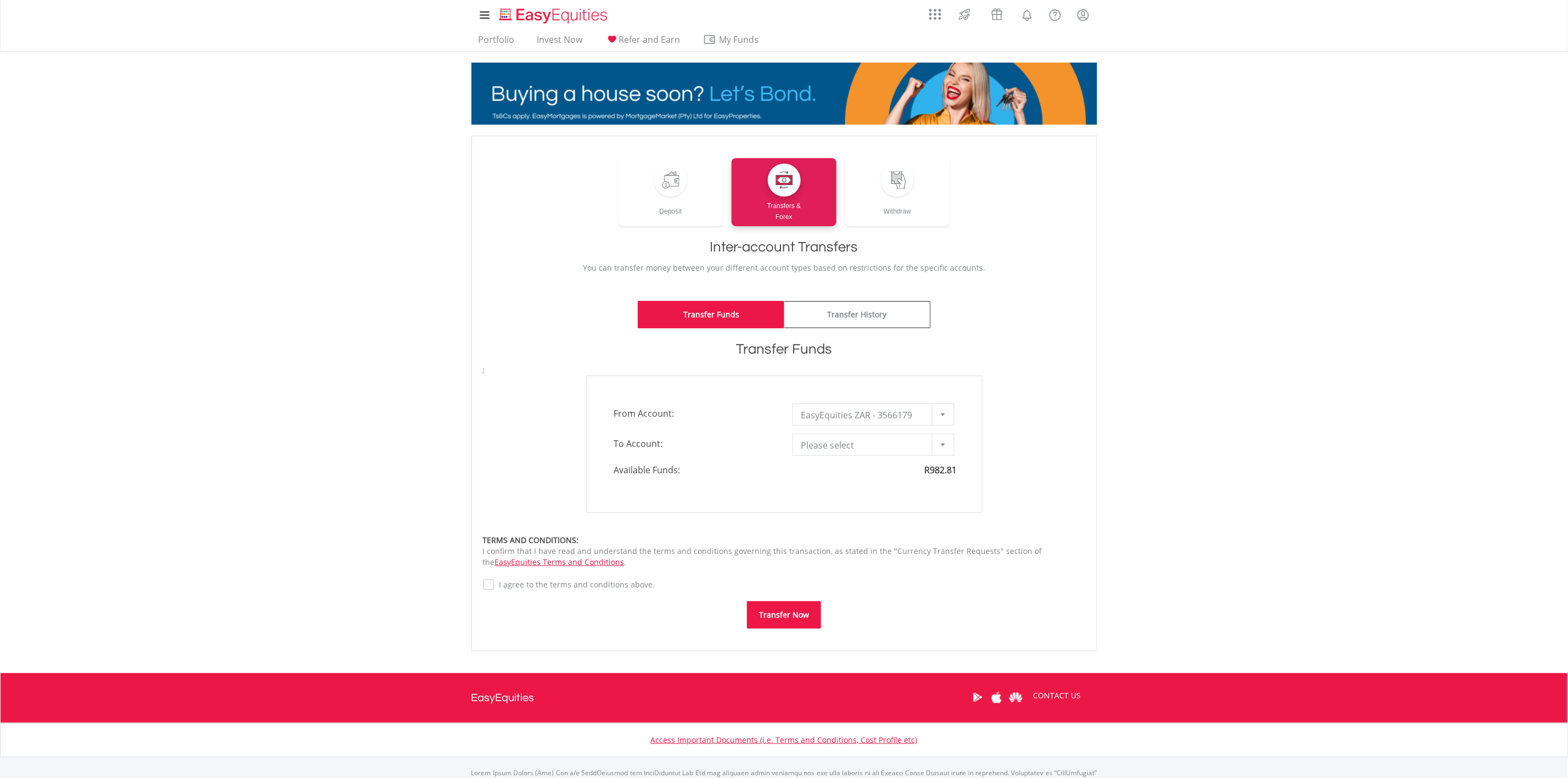
click at [572, 588] on label "I agree to the terms and conditions above." at bounding box center [574, 585] width 161 height 11
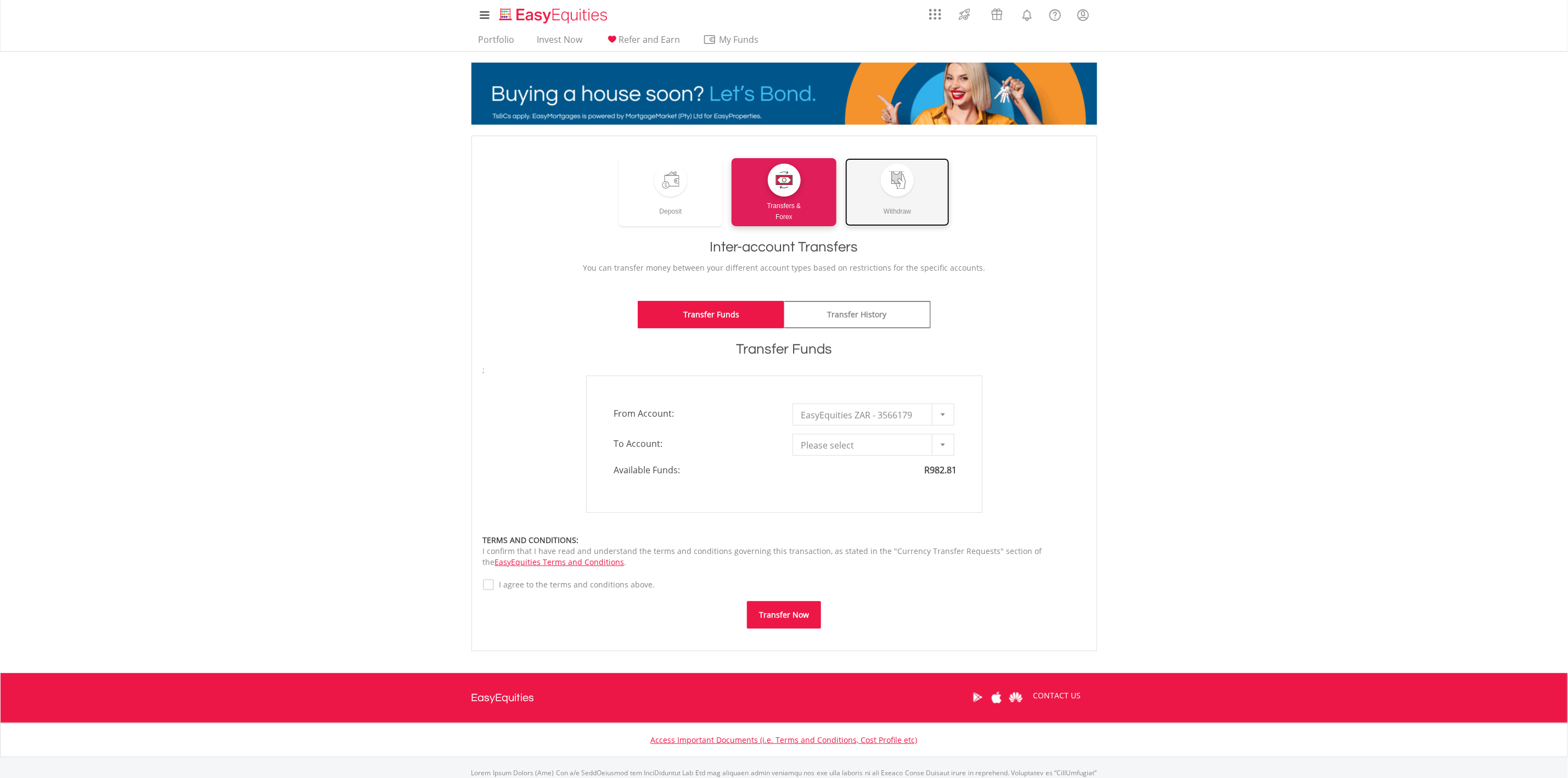
click at [890, 199] on div "Withdraw" at bounding box center [898, 207] width 105 height 20
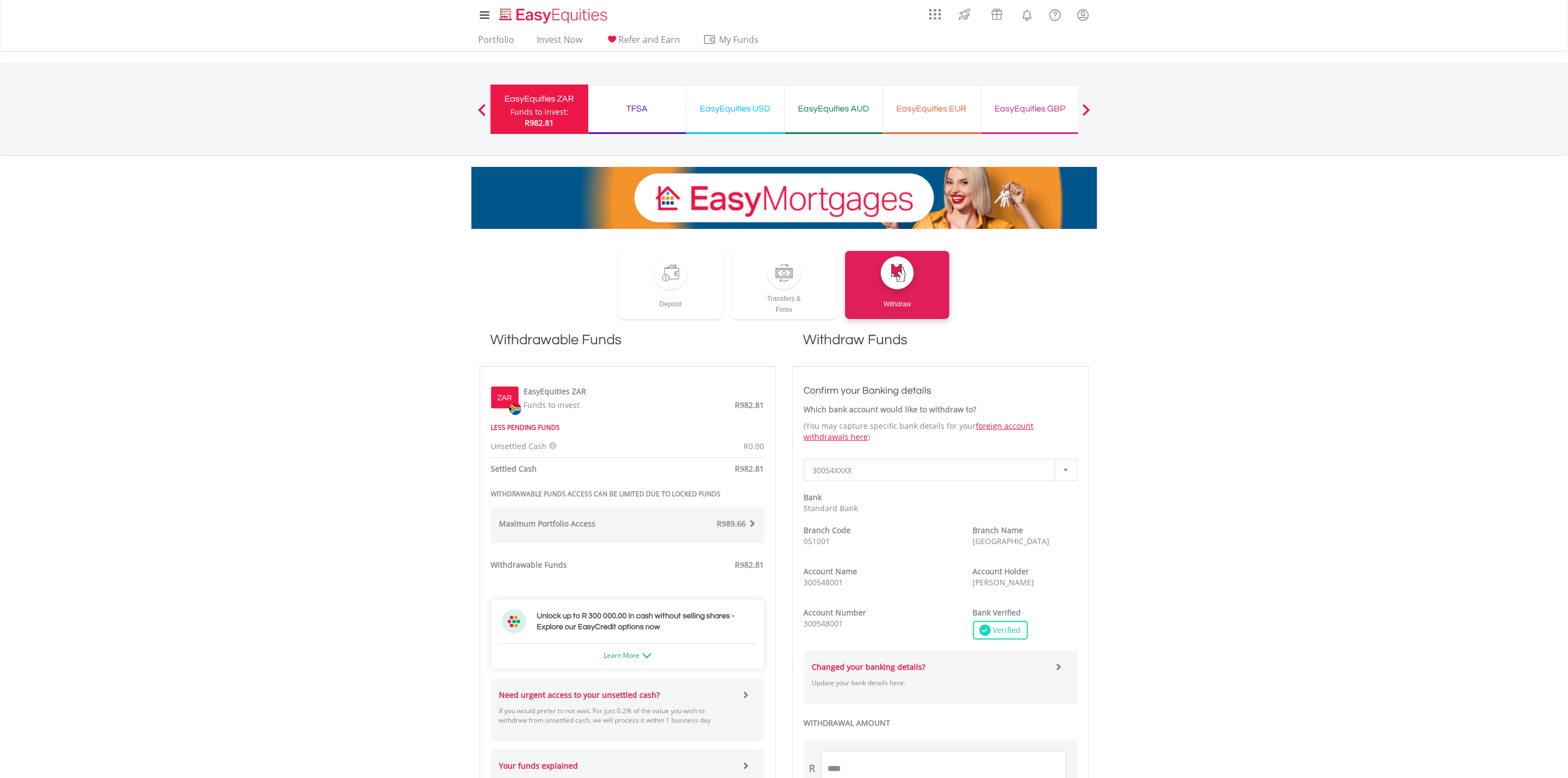
scroll to position [247, 0]
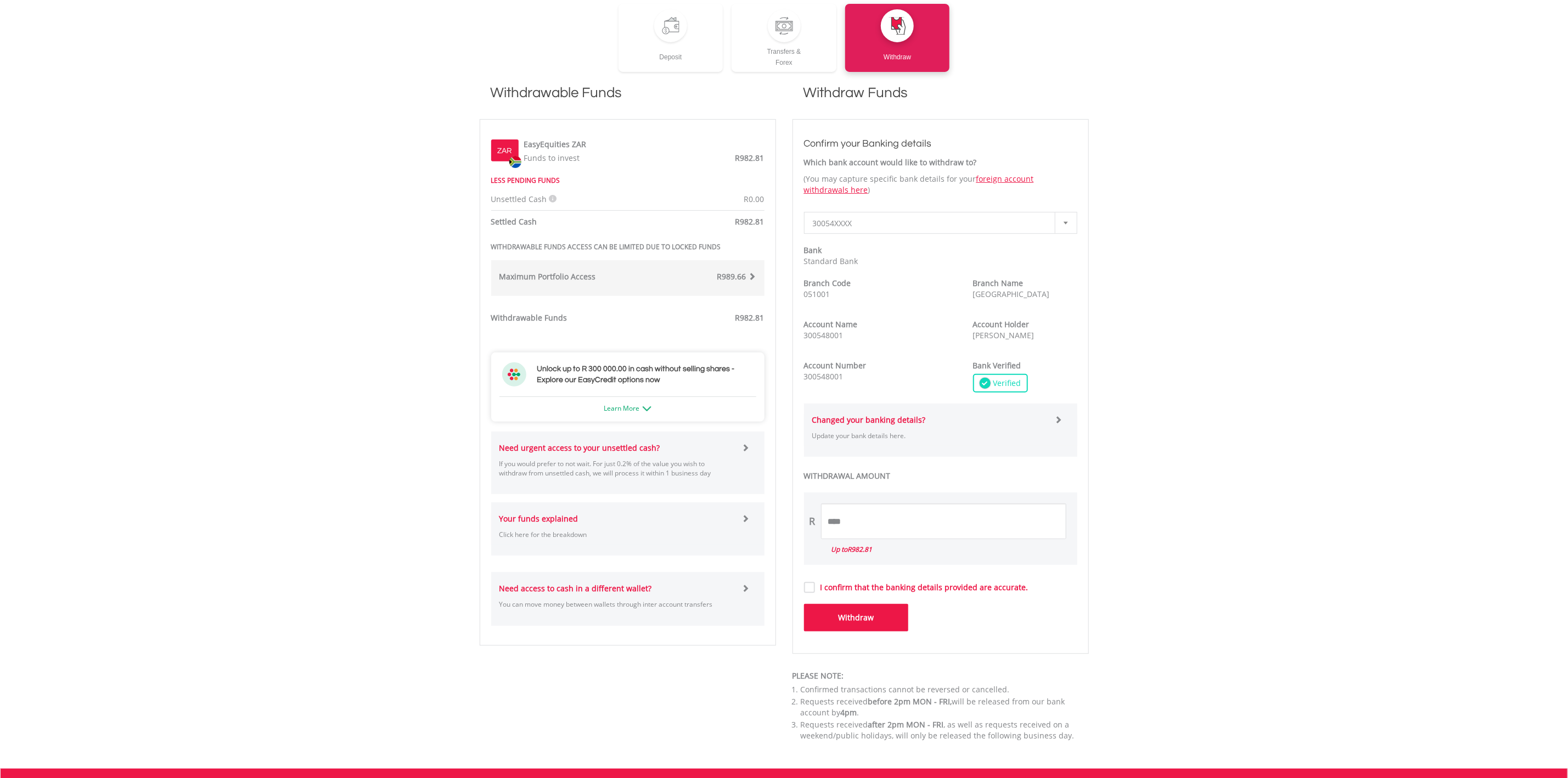
click at [849, 228] on span "30054XXXX" at bounding box center [933, 223] width 239 height 22
click at [704, 218] on div "R982.81" at bounding box center [700, 223] width 145 height 14
click at [551, 195] on icon at bounding box center [553, 199] width 8 height 8
click at [411, 301] on body "My Investments Invest Now New Listings Sell My Recurring Investments Pending Or…" at bounding box center [784, 344] width 1568 height 1184
click at [667, 287] on div "Maximum Portfolio Access R989.66 If your Total Portfolio Value, including all o…" at bounding box center [628, 278] width 273 height 36
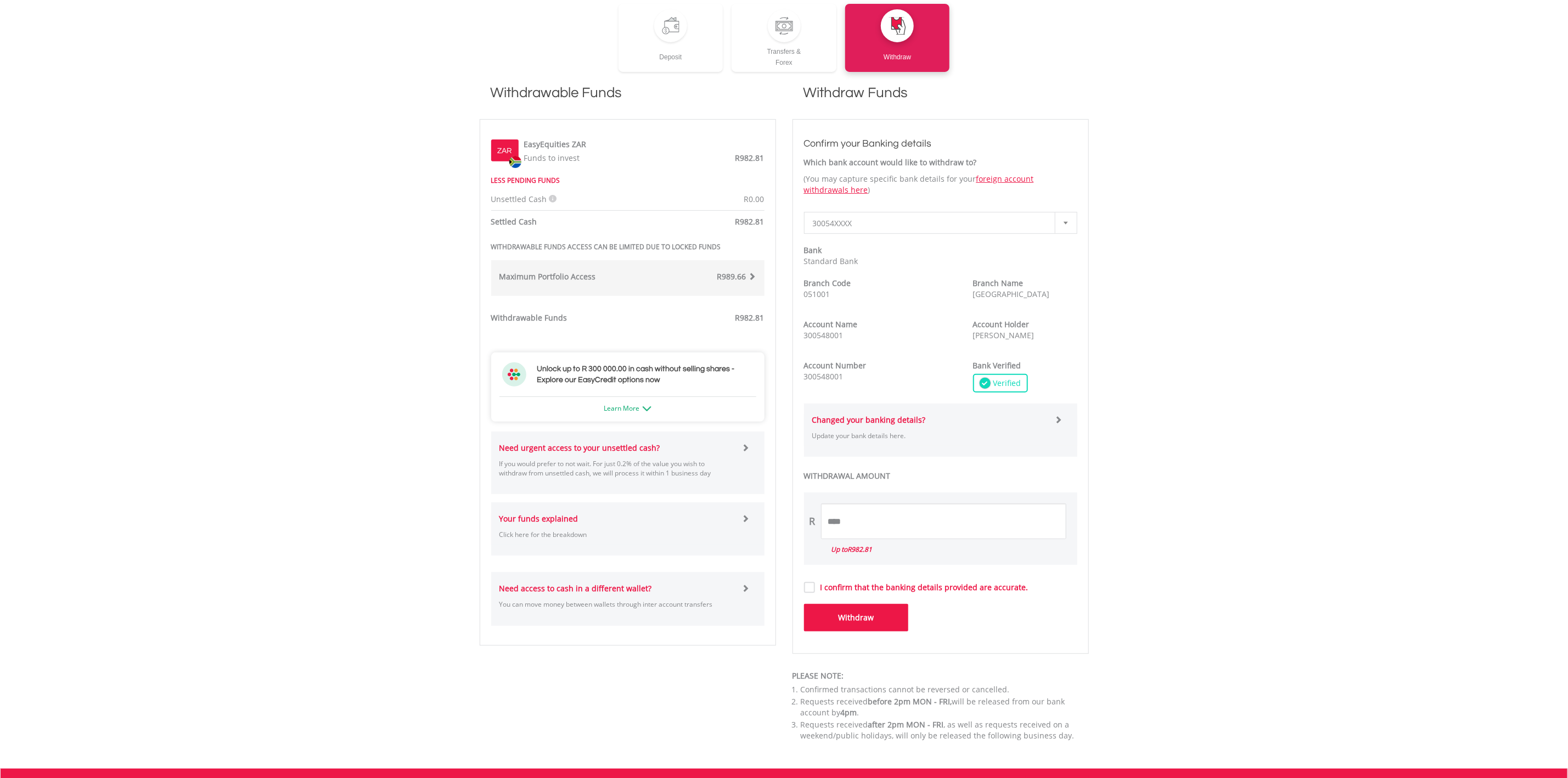
click at [624, 281] on div "Maximum Portfolio Access" at bounding box center [559, 277] width 137 height 11
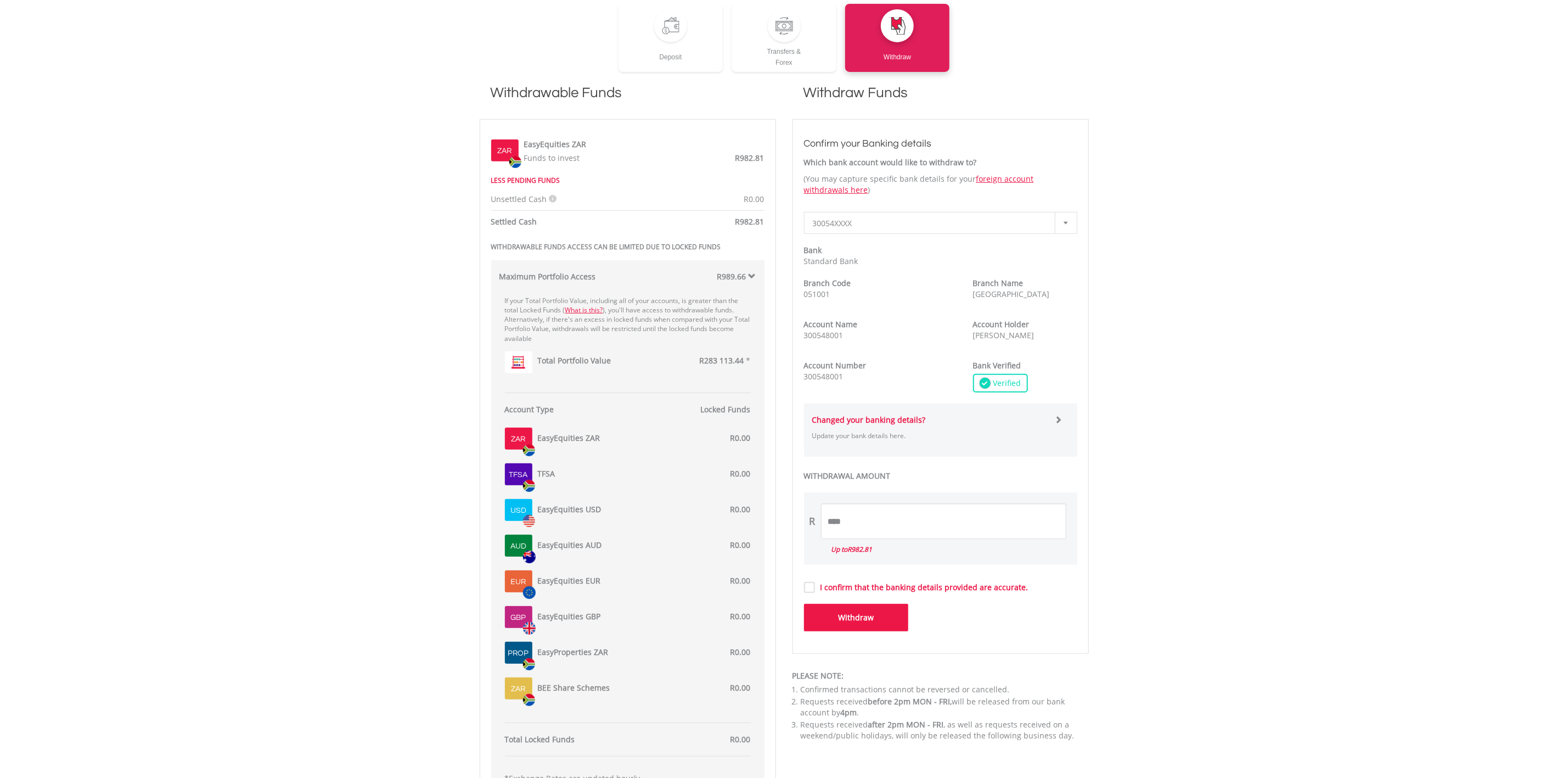
click at [605, 354] on div "Total Portfolio Value R283 113.44 *" at bounding box center [642, 362] width 219 height 27
click at [565, 238] on div "ZAR EasyEquities ZAR Funds to invest R982.81 LESS PENDING FUNDS Unsettled Cash …" at bounding box center [628, 670] width 273 height 1079
click at [564, 225] on div "Settled Cash" at bounding box center [555, 221] width 145 height 11
click at [733, 281] on span "R989.66" at bounding box center [732, 277] width 29 height 10
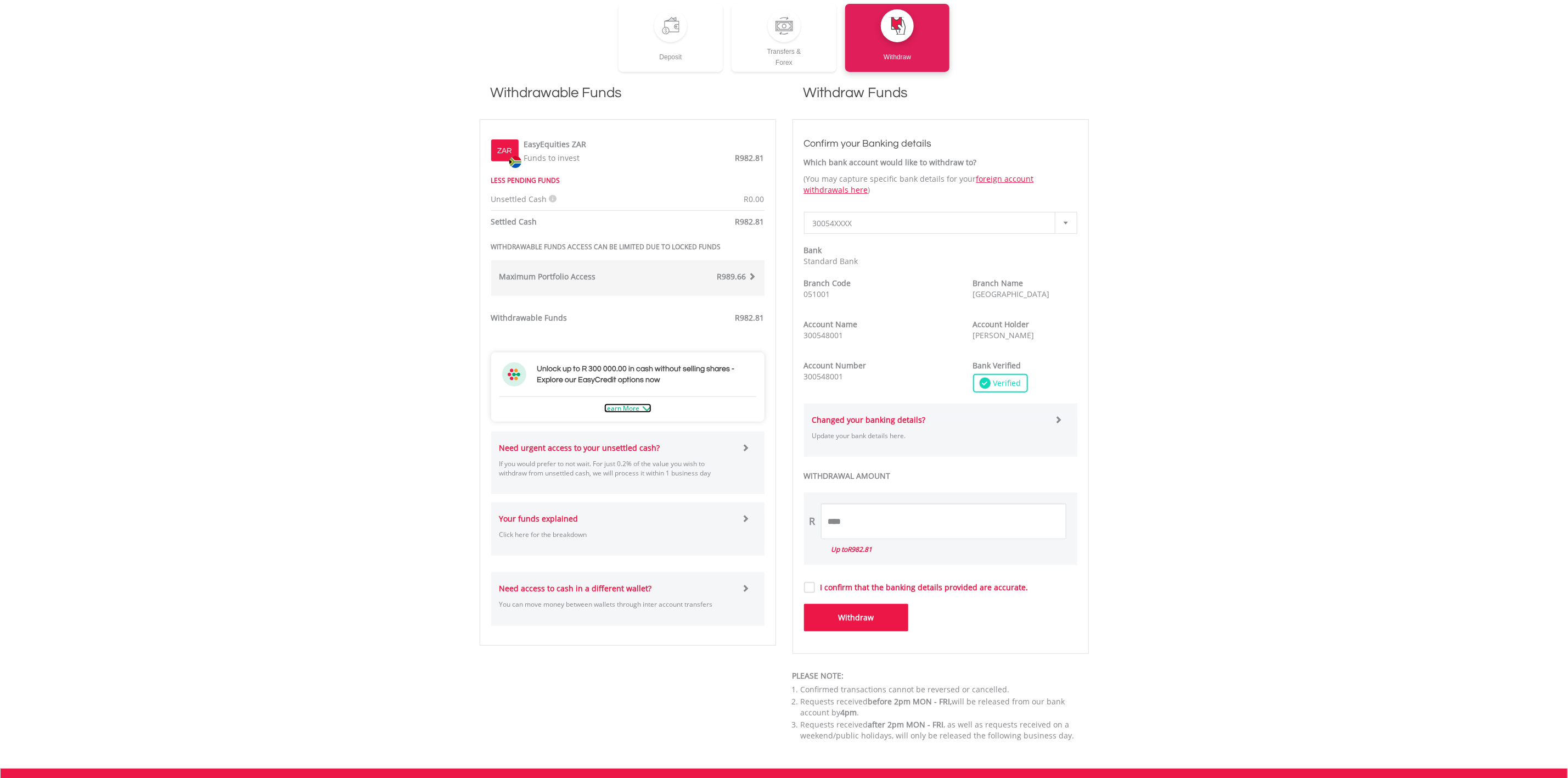
click at [631, 410] on link "Learn More" at bounding box center [628, 408] width 47 height 9
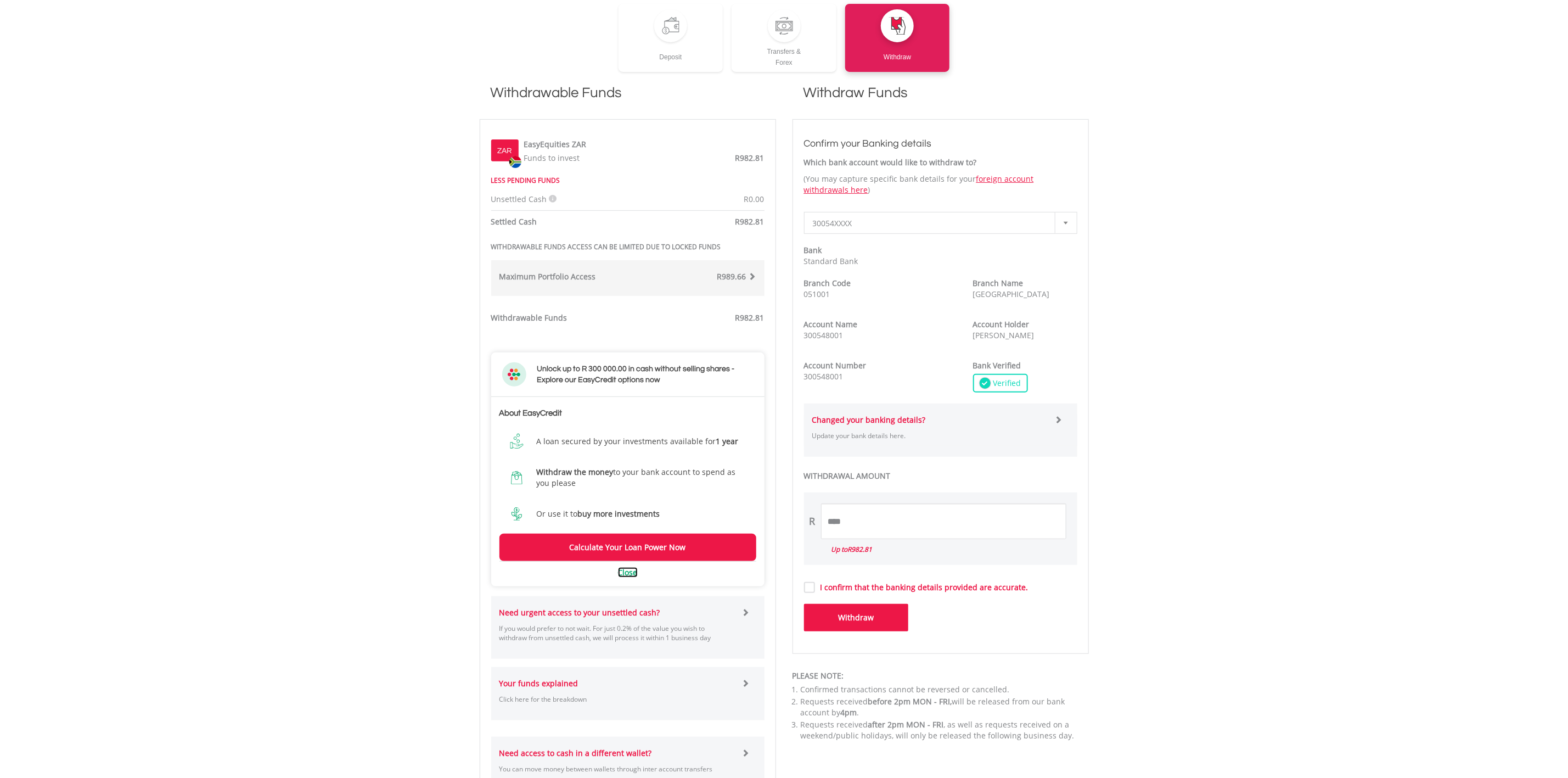
click at [631, 577] on link "Close" at bounding box center [628, 573] width 20 height 10
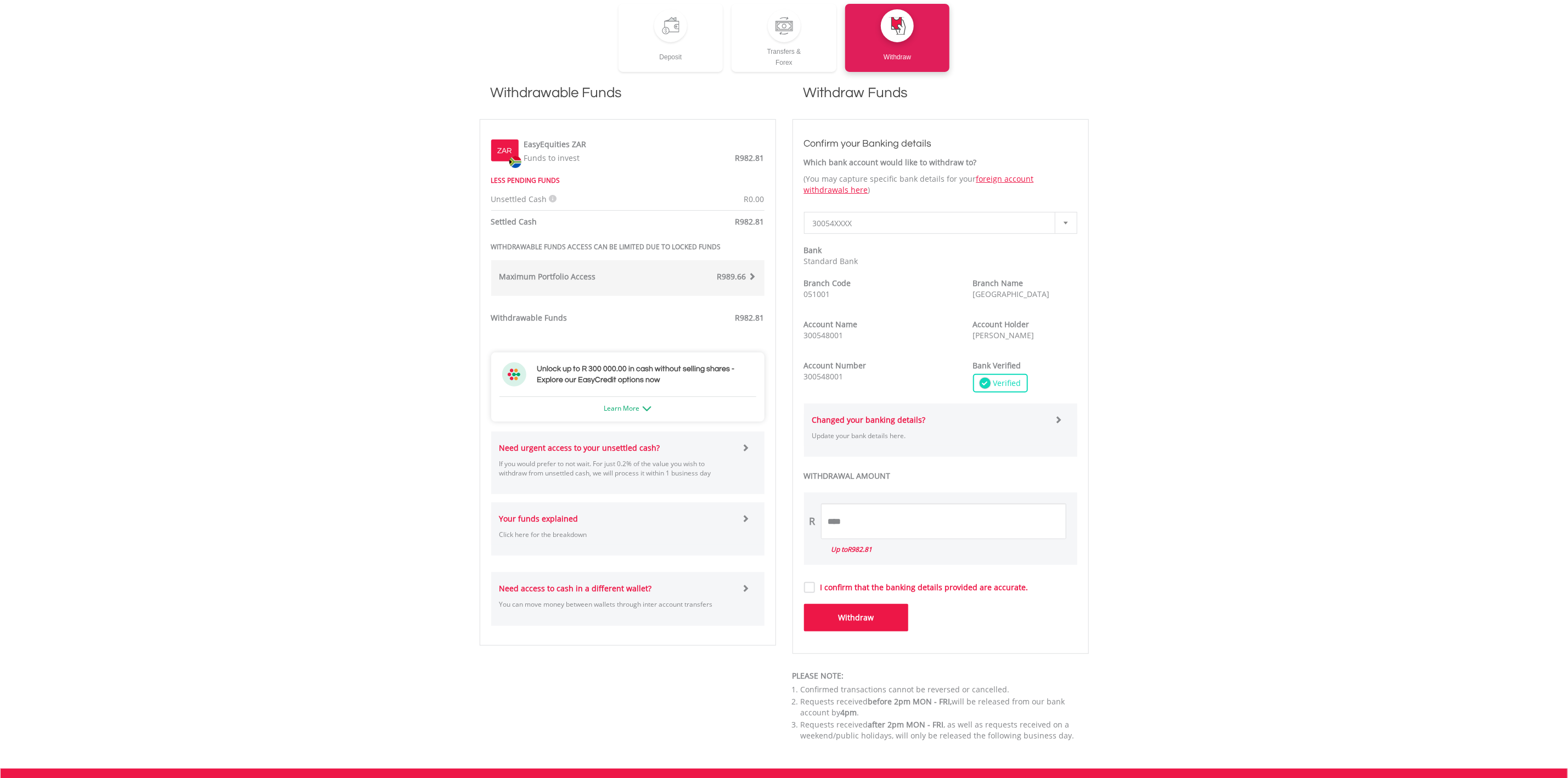
click at [743, 445] on span at bounding box center [745, 447] width 8 height 8
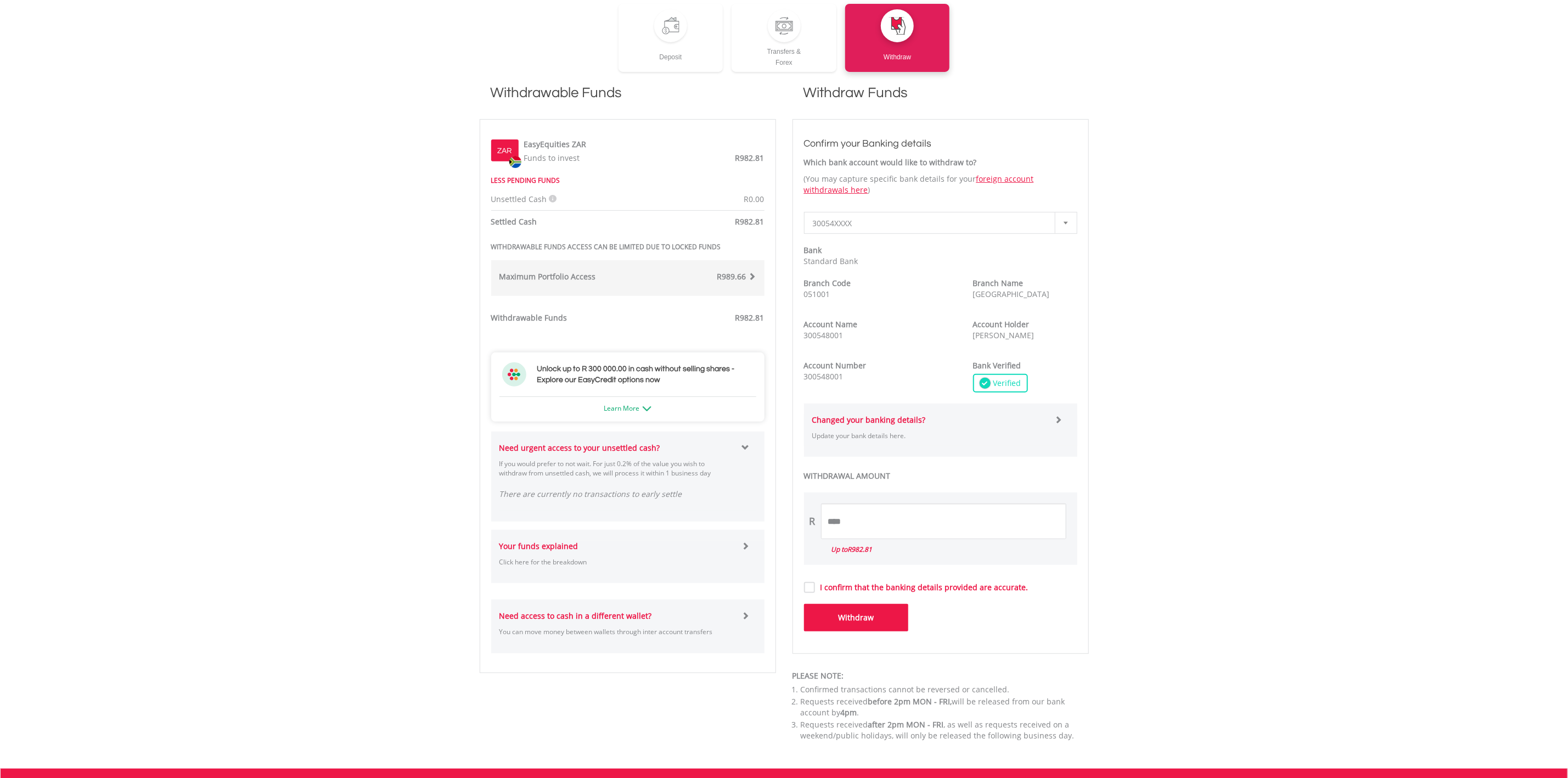
click at [743, 445] on span at bounding box center [745, 447] width 8 height 8
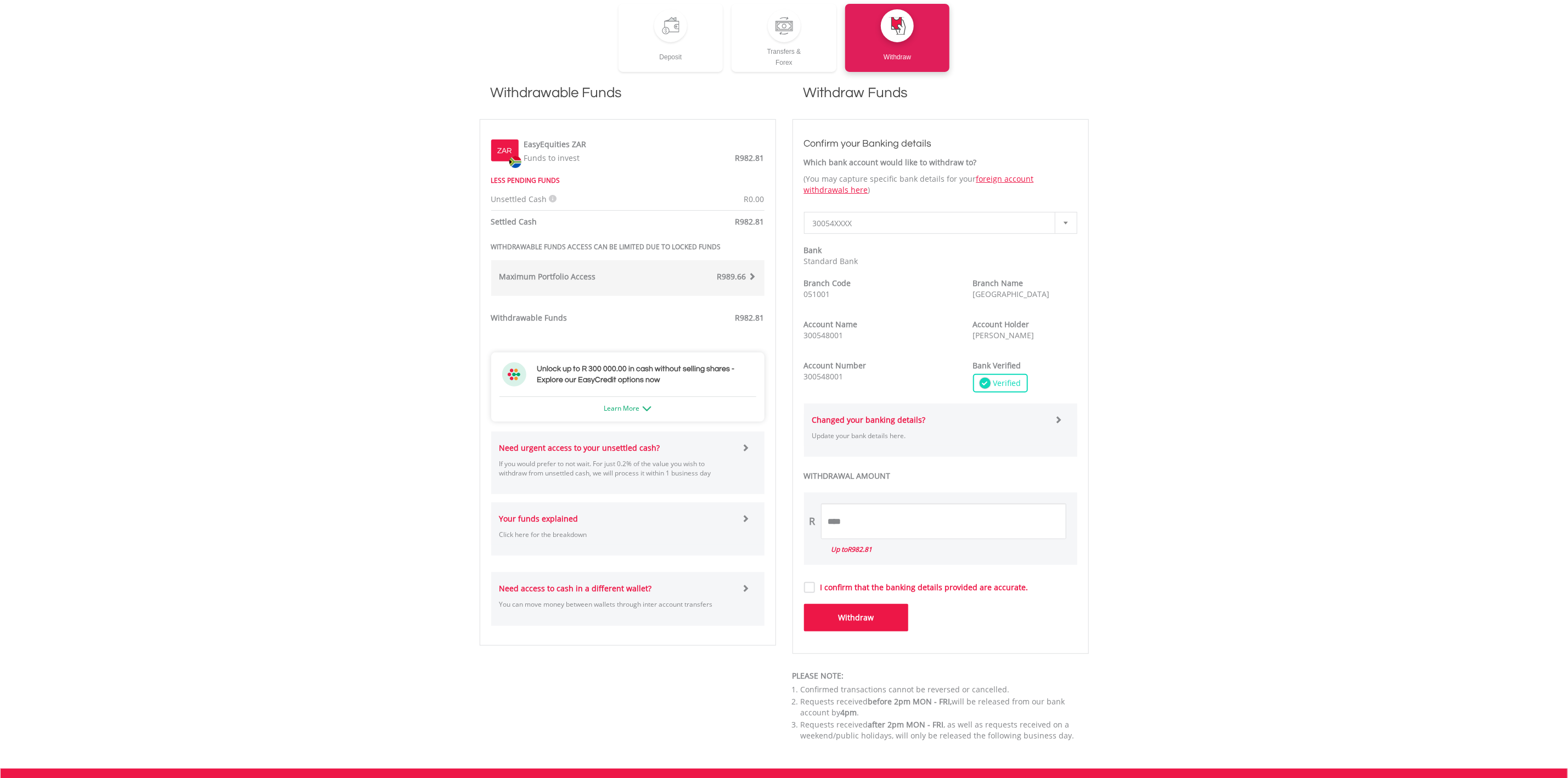
click at [746, 523] on div at bounding box center [752, 518] width 23 height 11
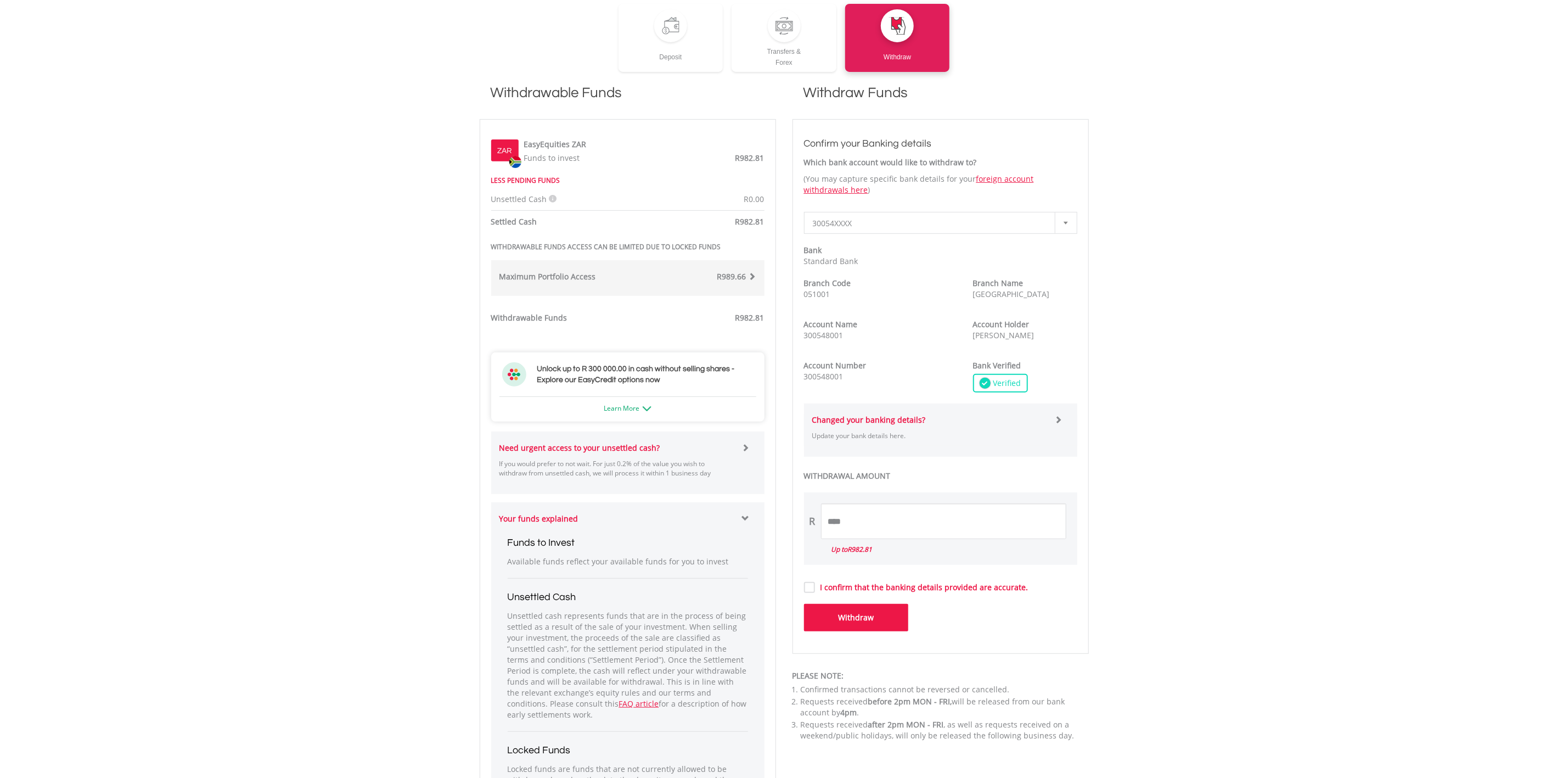
click at [746, 523] on div at bounding box center [752, 518] width 23 height 11
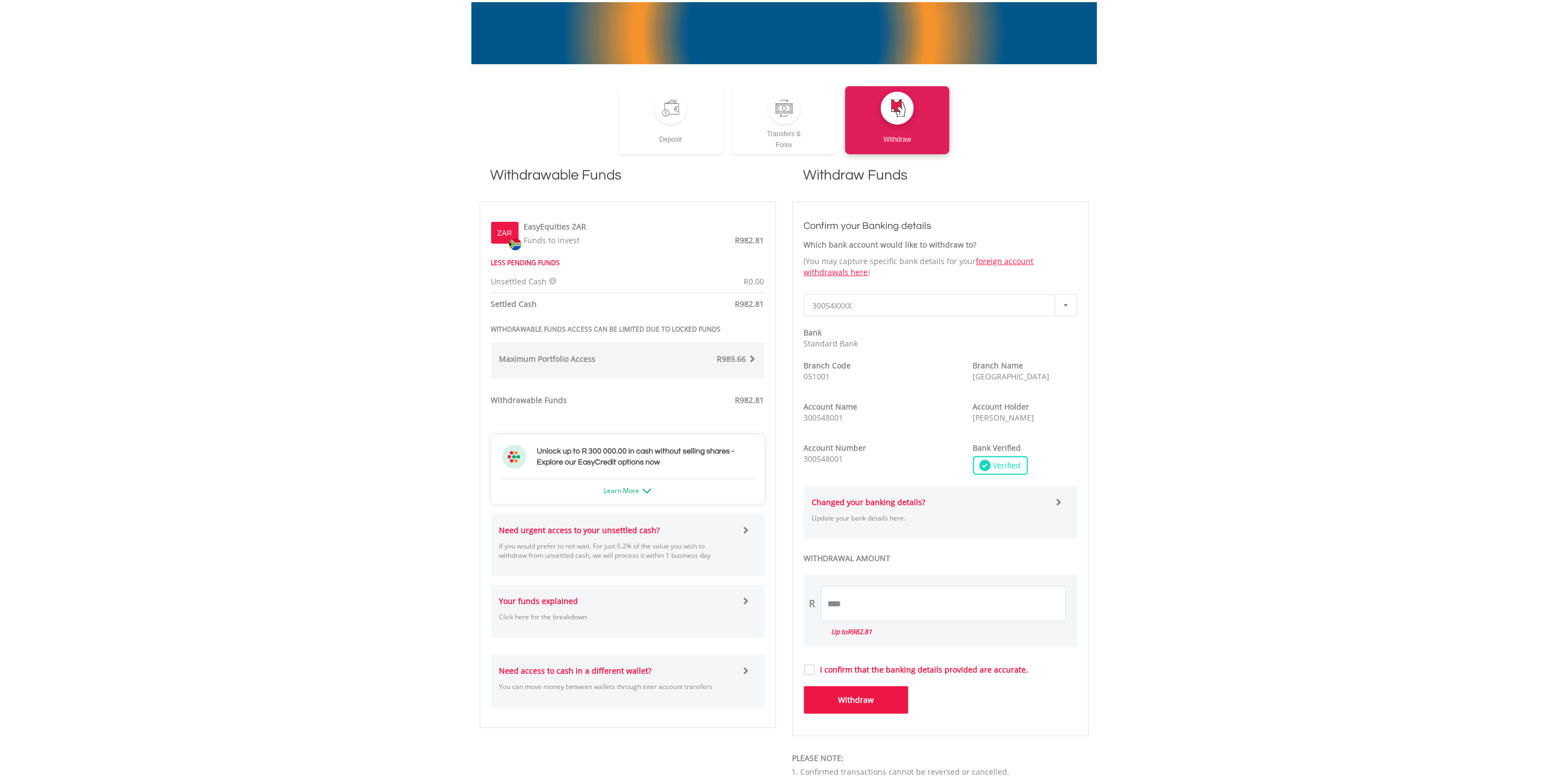
scroll to position [0, 0]
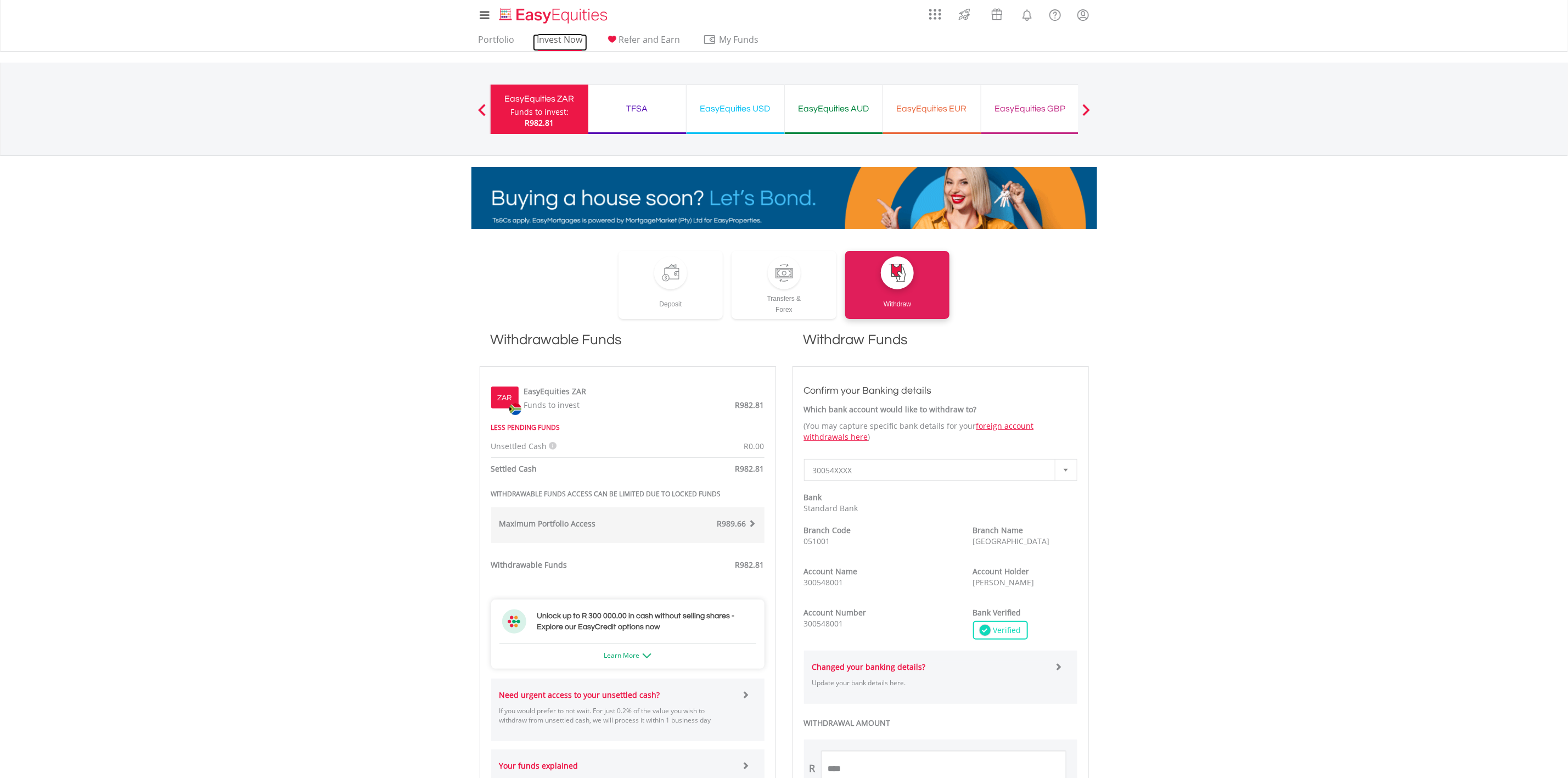
click at [560, 35] on link "Invest Now" at bounding box center [560, 42] width 54 height 17
